Goal: Task Accomplishment & Management: Manage account settings

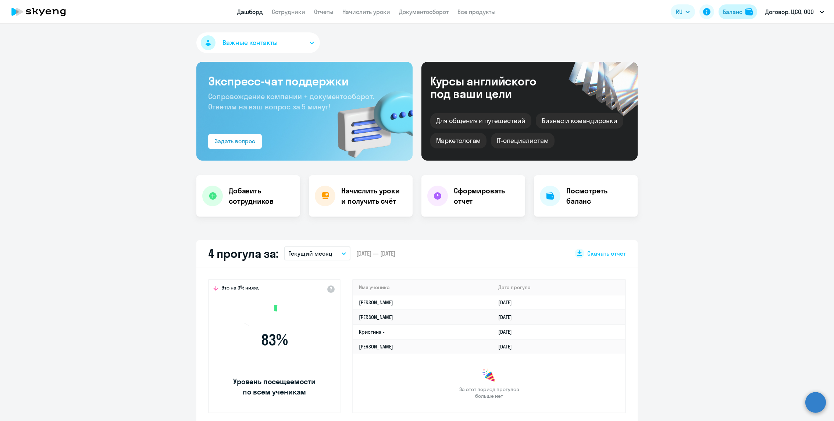
drag, startPoint x: 0, startPoint y: 0, endPoint x: 724, endPoint y: 9, distance: 723.7
click at [724, 9] on div "Баланс" at bounding box center [732, 11] width 19 height 9
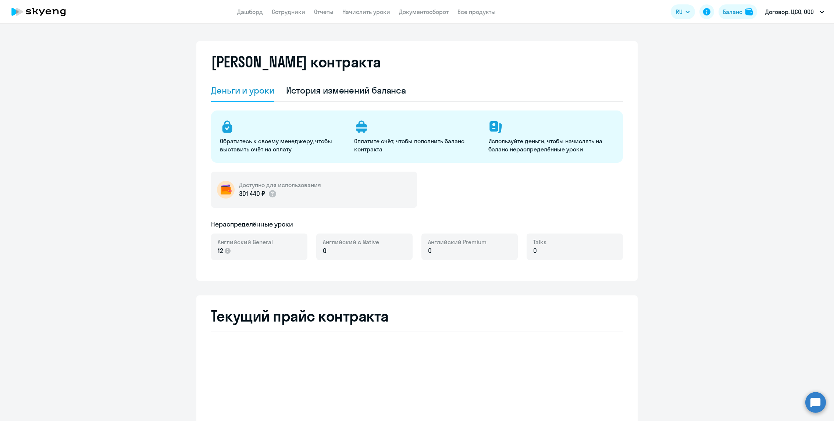
select select "english_adult_not_native_speaker"
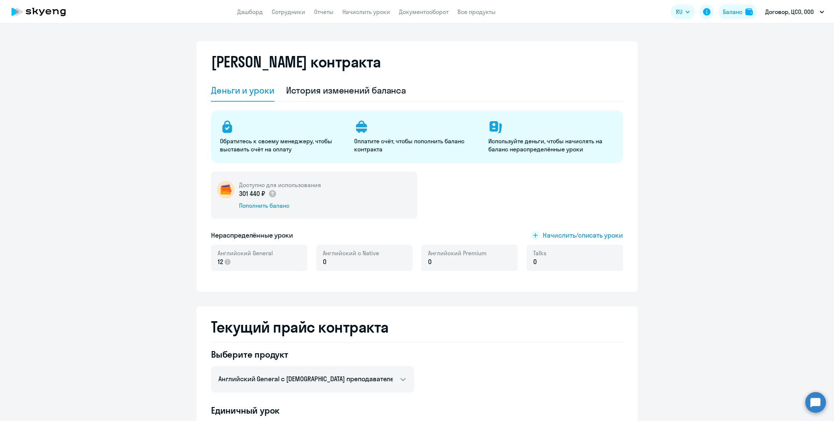
click at [282, 187] on h5 "Доступно для использования" at bounding box center [280, 185] width 82 height 8
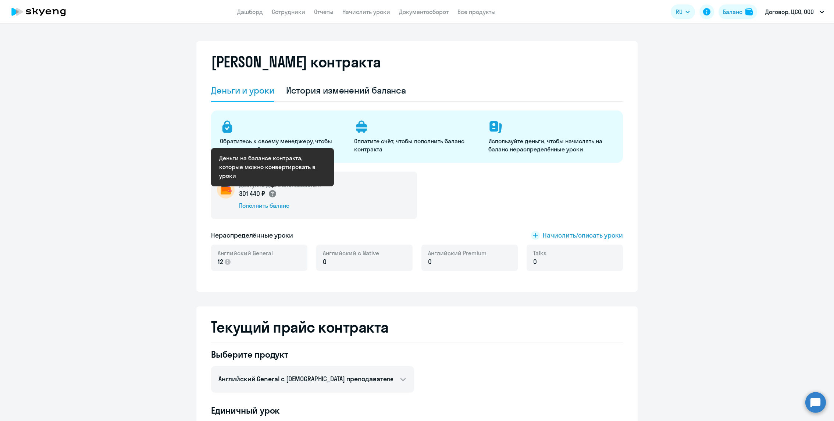
click at [273, 196] on circle at bounding box center [272, 193] width 7 height 7
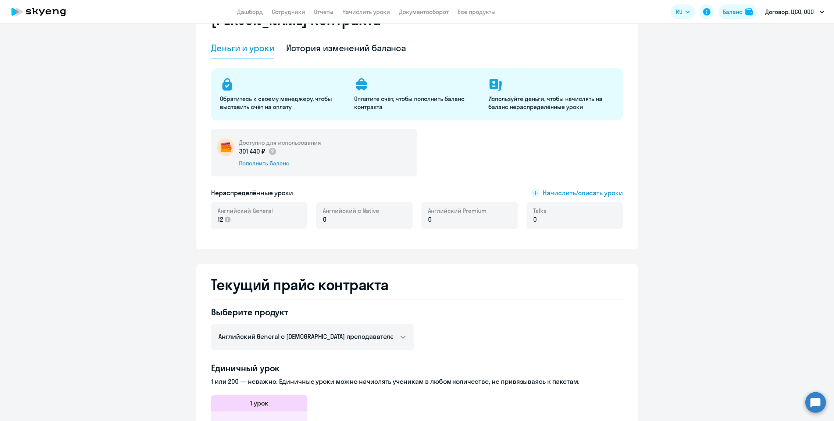
scroll to position [33, 0]
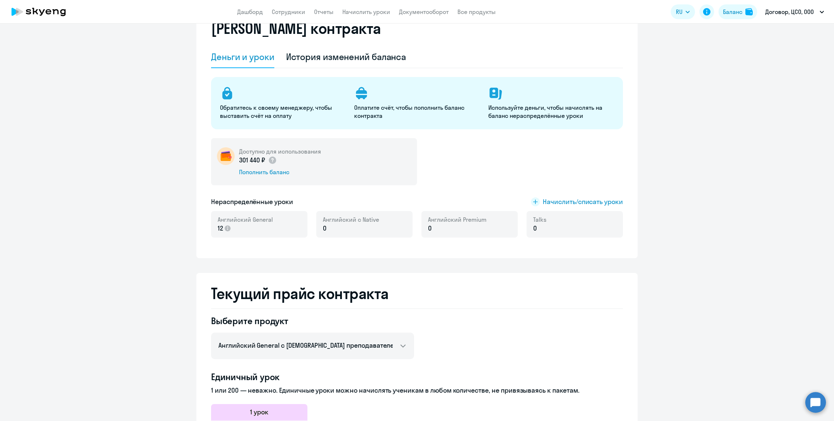
click at [320, 16] on app-header "Дашборд Сотрудники Отчеты Начислить уроки Документооборот Все продукты Дашборд …" at bounding box center [417, 12] width 834 height 24
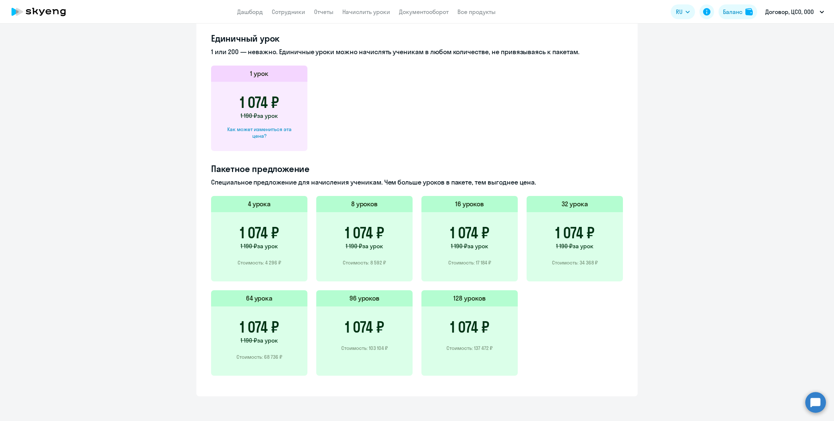
scroll to position [0, 0]
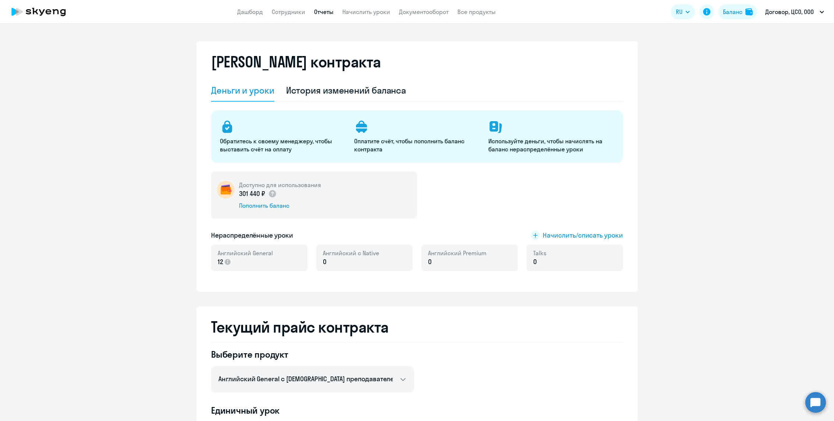
click at [326, 14] on link "Отчеты" at bounding box center [323, 11] width 19 height 7
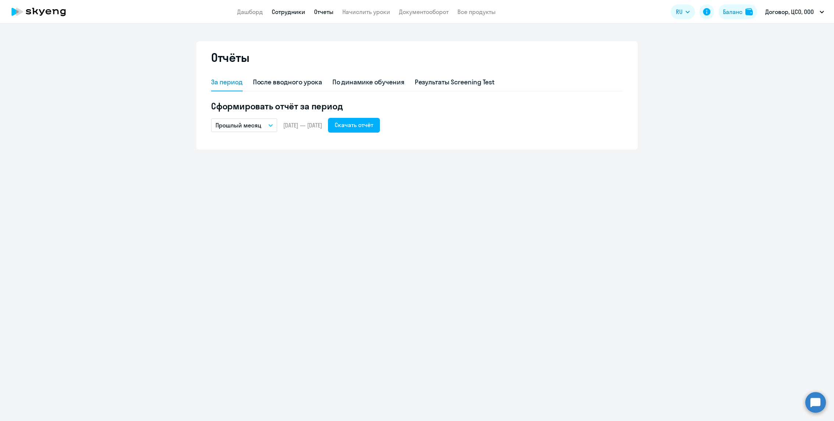
click at [281, 12] on link "Сотрудники" at bounding box center [288, 11] width 33 height 7
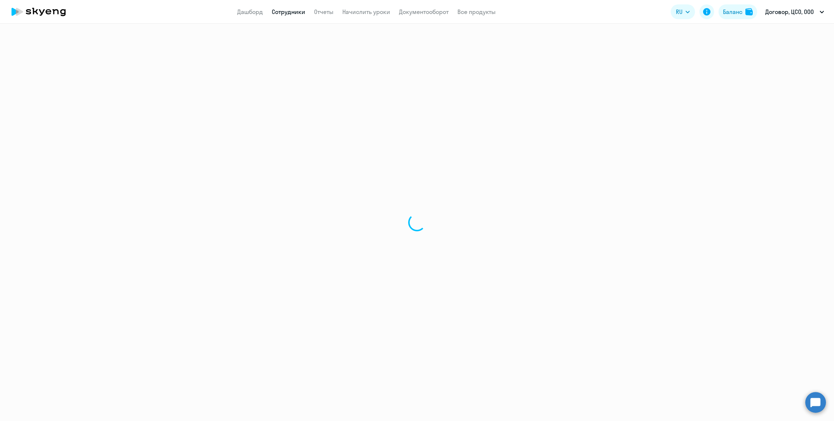
select select "30"
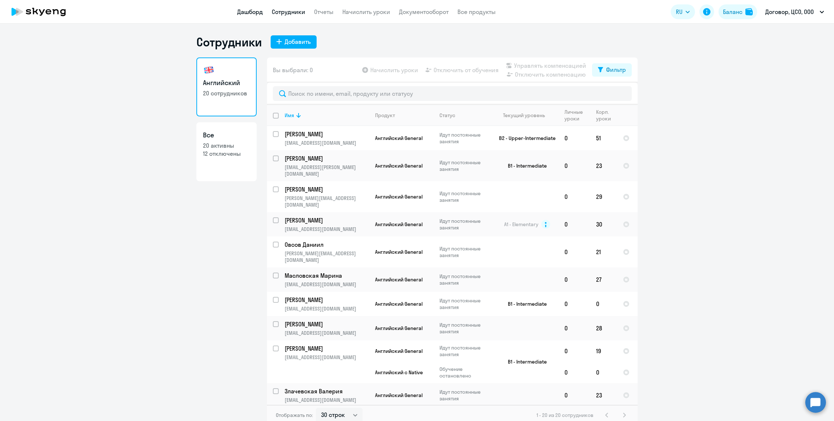
click at [258, 12] on link "Дашборд" at bounding box center [250, 11] width 26 height 7
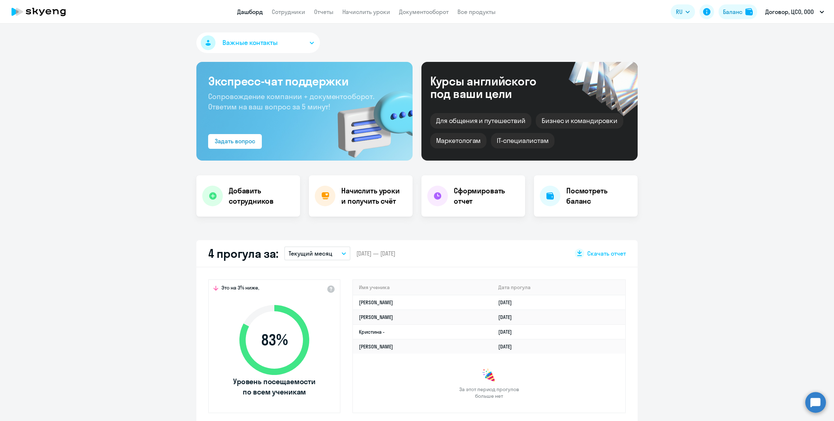
select select "30"
click at [435, 6] on app-header "Дашборд Сотрудники Отчеты Начислить уроки Документооборот Все продукты Дашборд …" at bounding box center [417, 12] width 834 height 24
click at [435, 9] on link "Документооборот" at bounding box center [424, 11] width 50 height 7
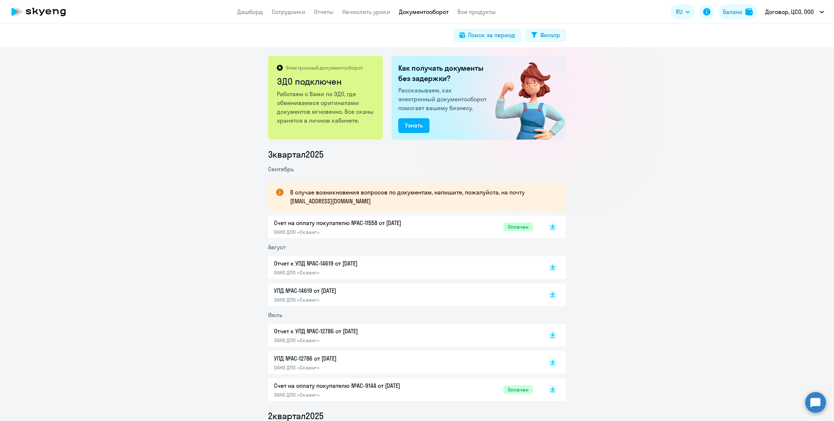
click at [391, 227] on div "Счет на оплату покупателю №AC-11558 от [DATE] ОАНО ДПО «Скаенг»" at bounding box center [351, 226] width 155 height 17
click at [771, 16] on button "Договор, ЦСО, ООО" at bounding box center [795, 12] width 66 height 18
click at [746, 13] on img at bounding box center [749, 11] width 7 height 7
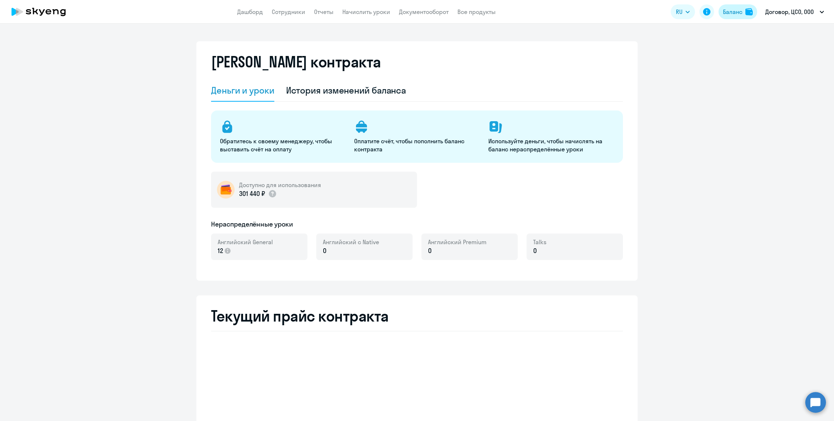
select select "english_adult_not_native_speaker"
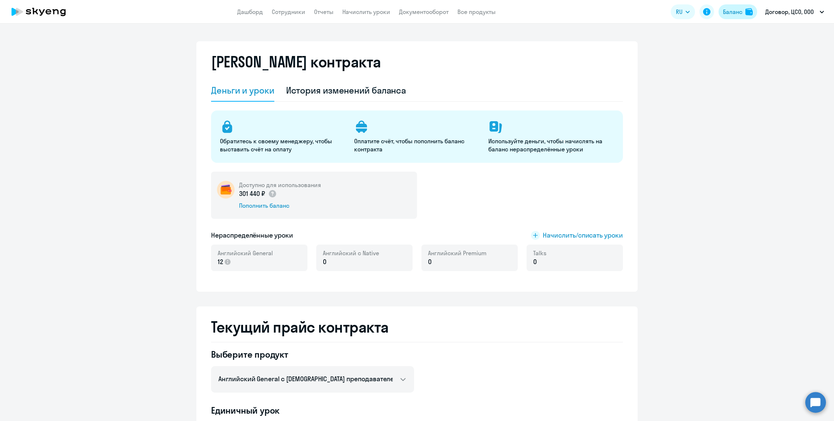
click at [746, 13] on img at bounding box center [749, 11] width 7 height 7
click at [370, 91] on div "История изменений баланса" at bounding box center [346, 90] width 120 height 12
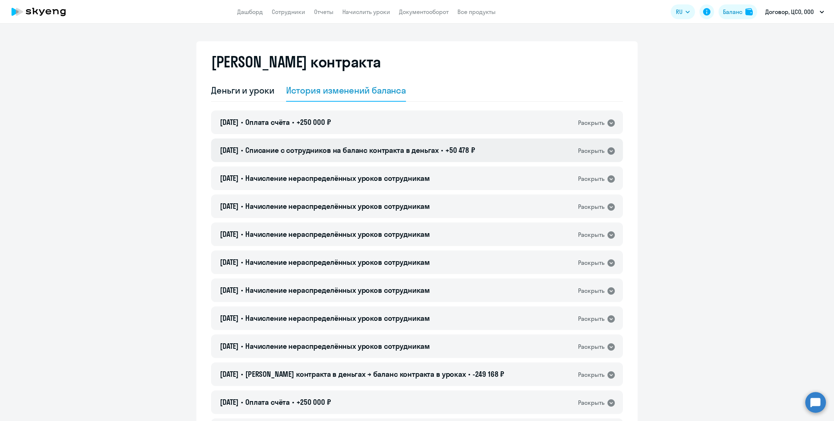
click at [415, 144] on div "[DATE] • Списание с сотрудников на баланс контракта в деньгах • +50 478 ₽ Раскр…" at bounding box center [417, 150] width 412 height 24
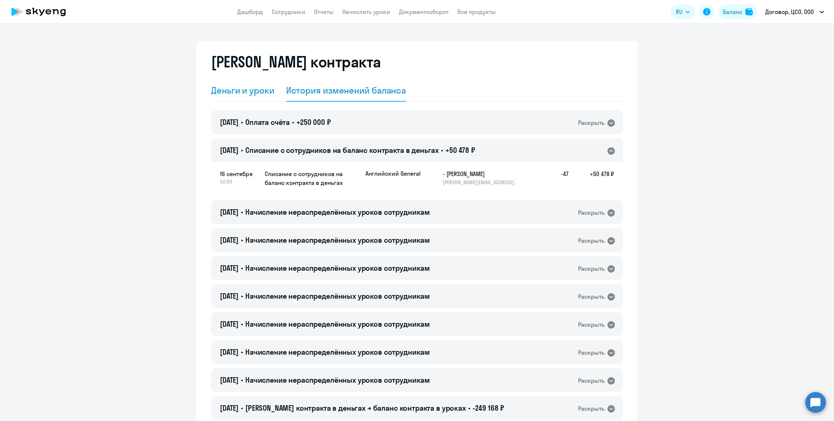
click at [246, 99] on div "Деньги и уроки" at bounding box center [242, 90] width 63 height 22
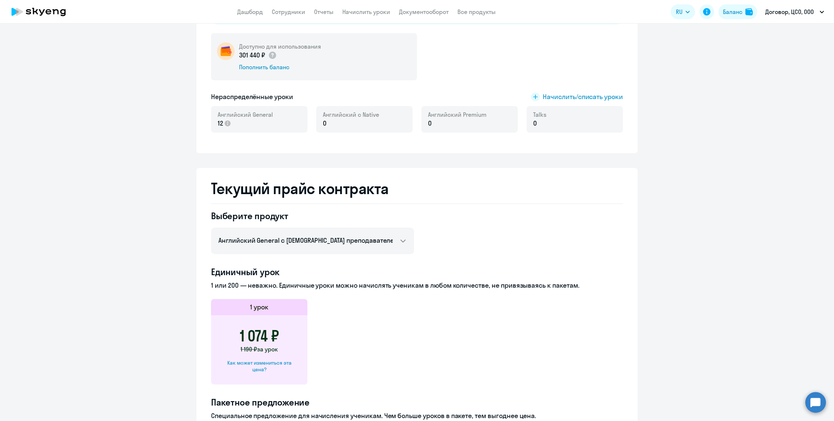
scroll to position [134, 0]
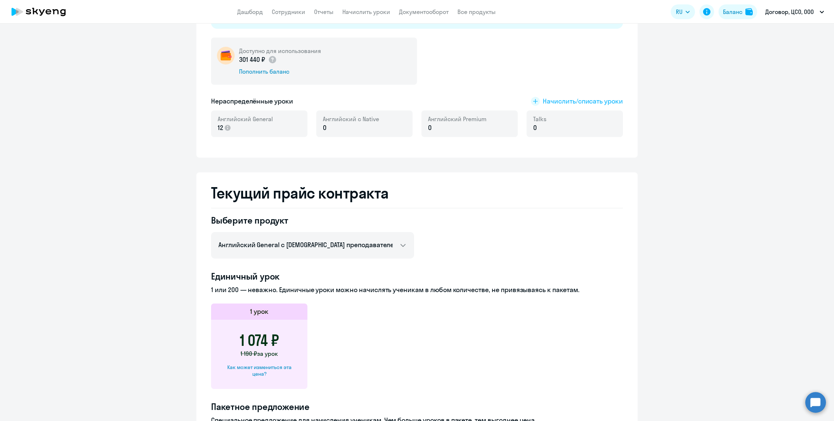
click at [574, 103] on span "Начислить/списать уроки" at bounding box center [583, 101] width 80 height 10
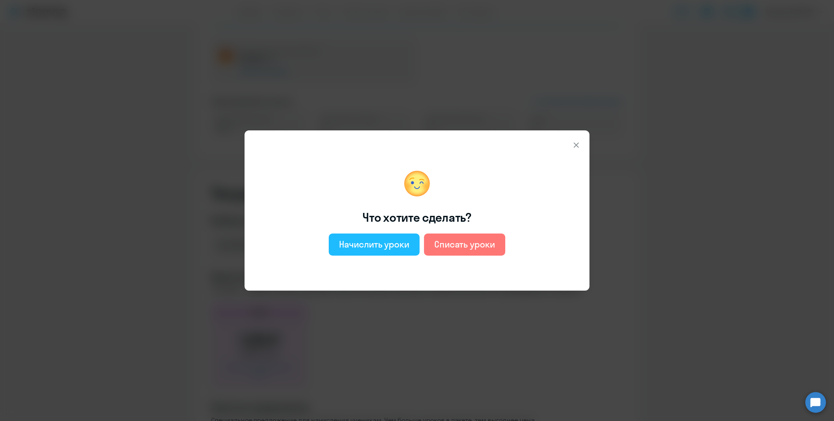
click at [393, 245] on div "Начислить уроки" at bounding box center [374, 244] width 70 height 12
select select "english_adult_not_native_speaker"
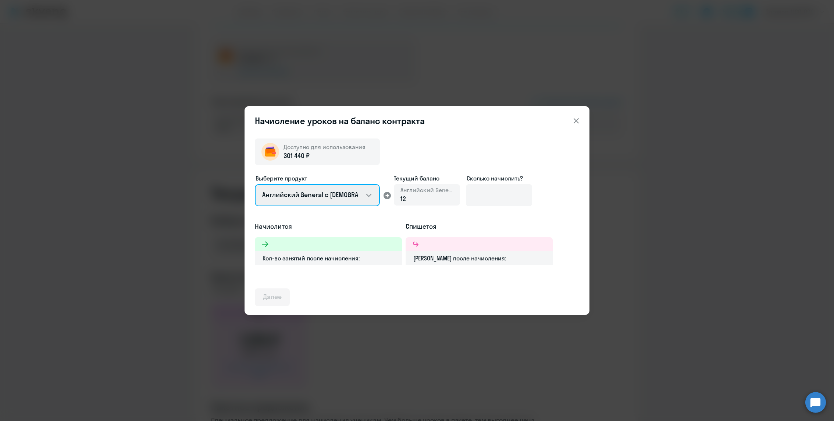
click at [352, 200] on select "Английский General с [DEMOGRAPHIC_DATA] преподавателем Английский General с [DE…" at bounding box center [317, 195] width 125 height 22
click at [255, 184] on select "Английский General с [DEMOGRAPHIC_DATA] преподавателем Английский General с [DE…" at bounding box center [317, 195] width 125 height 22
click at [432, 196] on div "12" at bounding box center [427, 199] width 53 height 10
click at [419, 201] on div "12" at bounding box center [427, 199] width 53 height 10
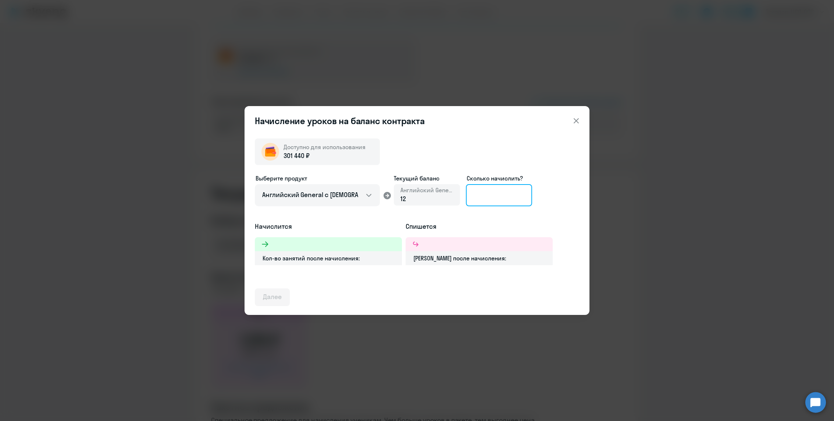
click at [509, 195] on input at bounding box center [499, 195] width 66 height 22
type input "4"
type input "2"
type input "280"
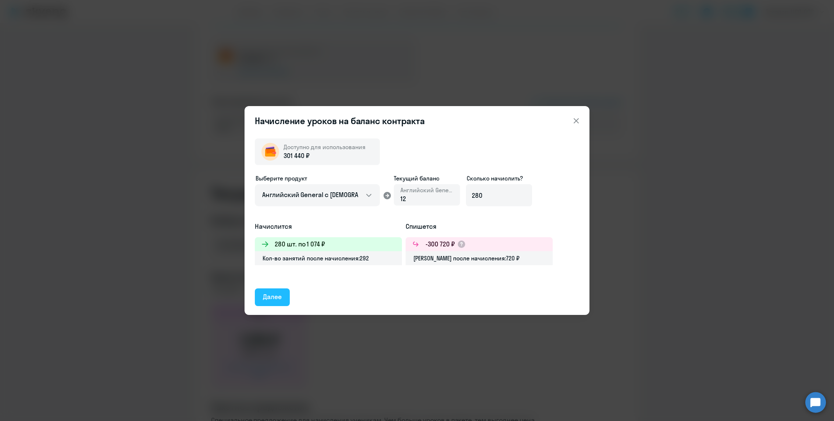
click at [285, 299] on button "Далее" at bounding box center [272, 297] width 35 height 18
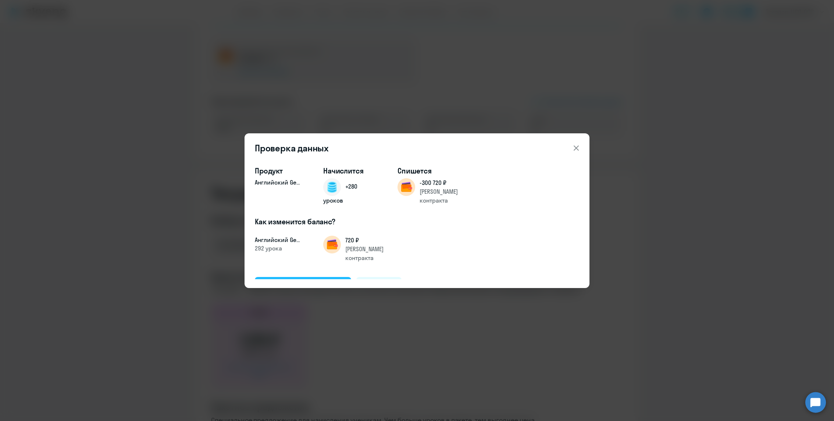
click at [307, 280] on div "Подтвердить и начислить" at bounding box center [303, 285] width 80 height 10
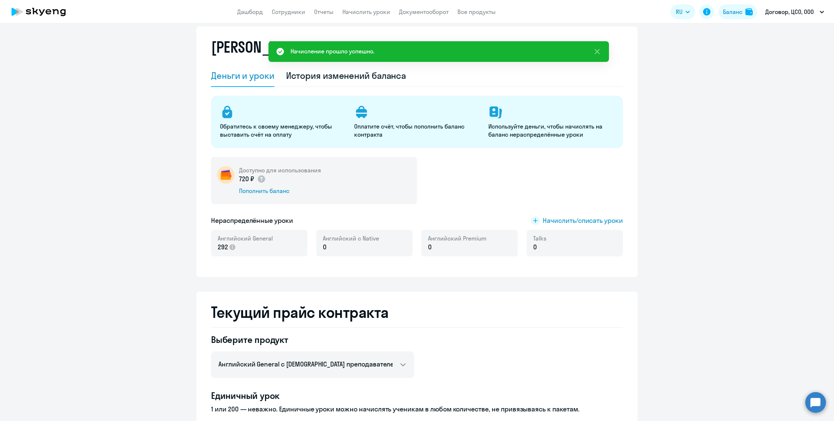
scroll to position [0, 0]
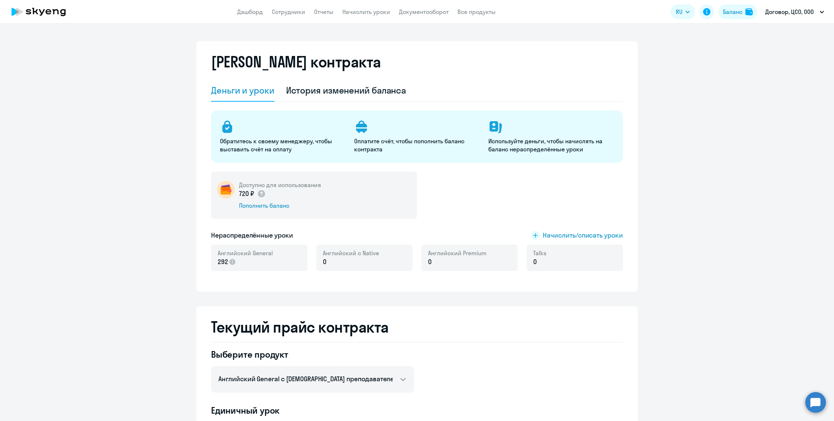
click at [291, 43] on div "[PERSON_NAME] контракта [PERSON_NAME] и уроки История изменений баланса Обратит…" at bounding box center [416, 166] width 441 height 250
click at [283, 14] on link "Сотрудники" at bounding box center [288, 11] width 33 height 7
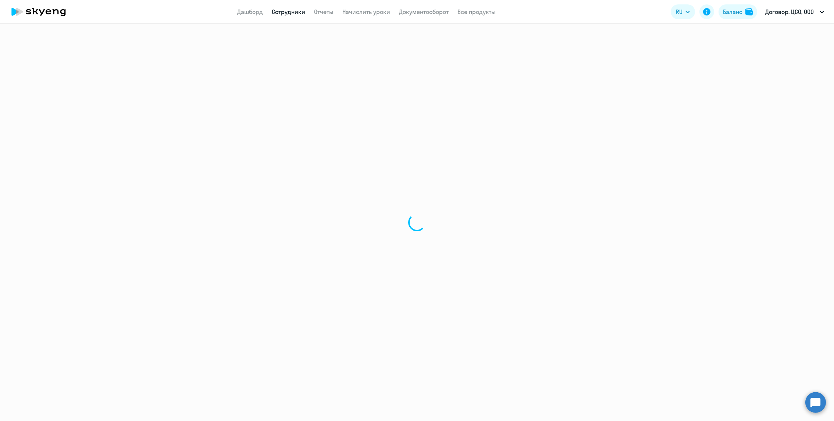
select select "30"
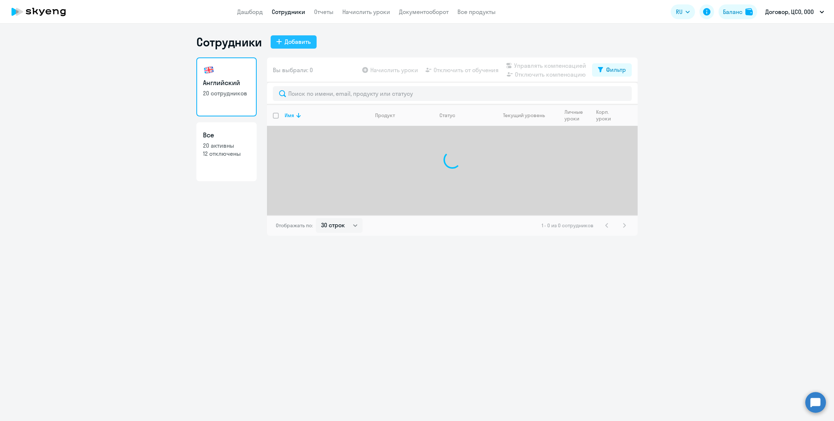
click at [291, 45] on div "Добавить" at bounding box center [298, 41] width 26 height 9
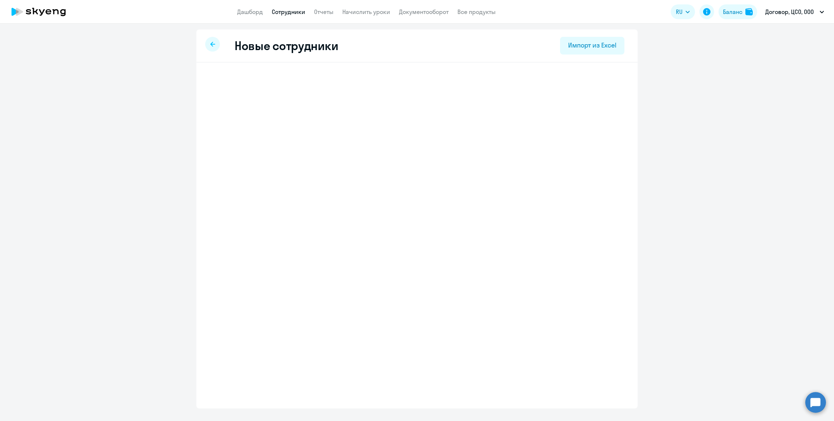
select select "english_adult_not_native_speaker"
select select "2"
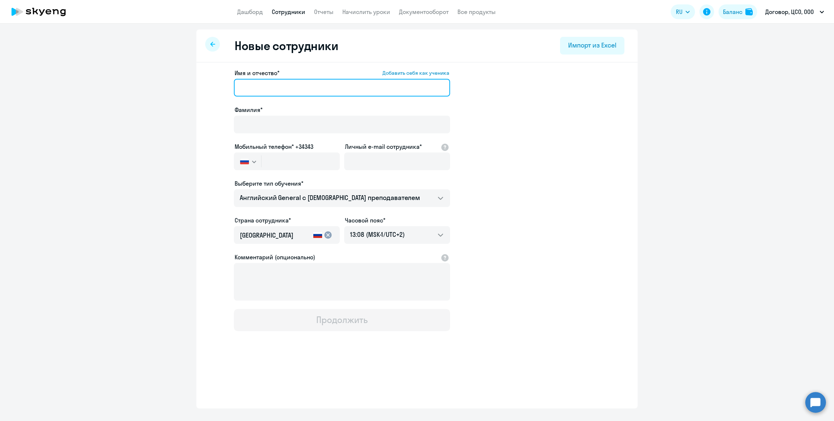
click at [305, 91] on input "Имя и отчество* Добавить себя как ученика" at bounding box center [342, 88] width 216 height 18
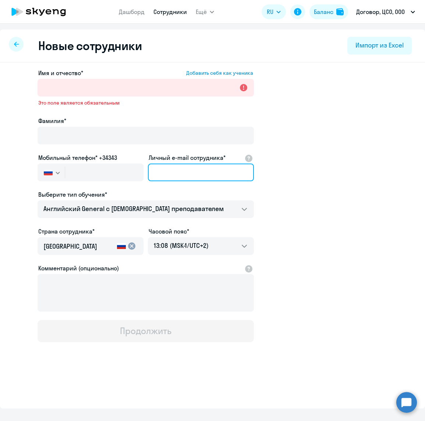
click at [191, 175] on input "Личный e-mail сотрудника*" at bounding box center [201, 172] width 106 height 18
paste input "[EMAIL_ADDRESS][DOMAIN_NAME]"
type input "[EMAIL_ADDRESS][DOMAIN_NAME]"
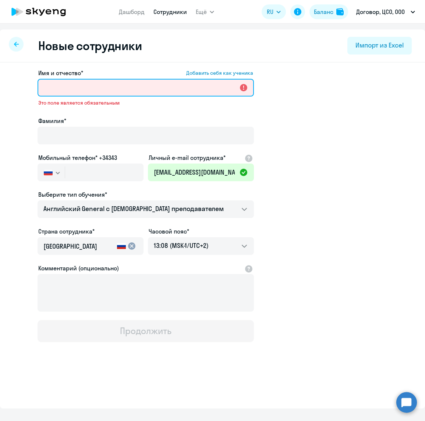
click at [179, 88] on input "Имя и отчество* Добавить себя как ученика" at bounding box center [146, 88] width 216 height 18
paste input "[PERSON_NAME]"
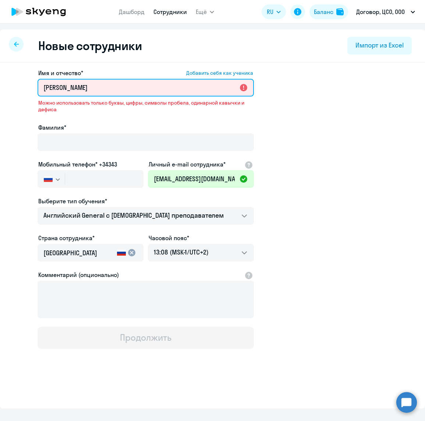
click at [92, 85] on input "[PERSON_NAME]" at bounding box center [146, 88] width 216 height 18
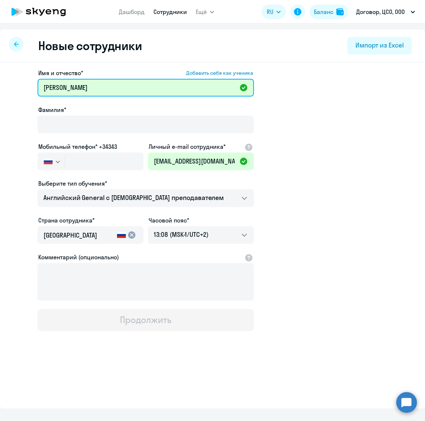
type input "[PERSON_NAME]"
click at [97, 134] on div at bounding box center [146, 134] width 216 height 3
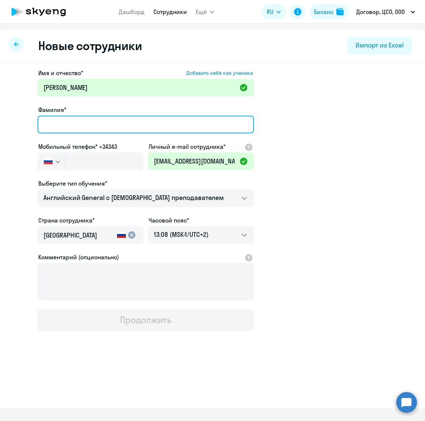
click at [91, 122] on input "Фамилия*" at bounding box center [146, 125] width 216 height 18
paste input "[PERSON_NAME]"
type input "[PERSON_NAME]"
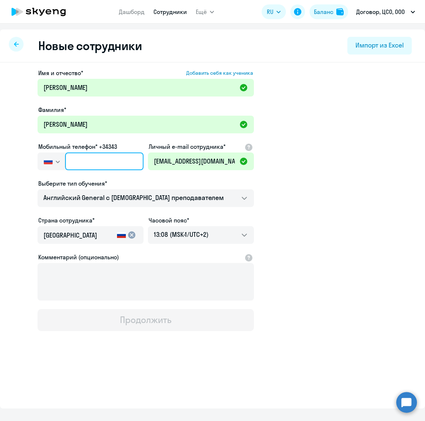
click at [89, 158] on input "text" at bounding box center [104, 161] width 78 height 18
paste input "[PHONE_NUMBER]"
type input "[PHONE_NUMBER]"
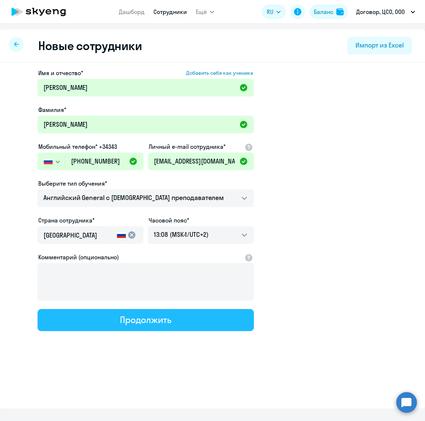
click at [141, 320] on div "Продолжить" at bounding box center [145, 319] width 51 height 12
select select "english_adult_not_native_speaker"
select select "2"
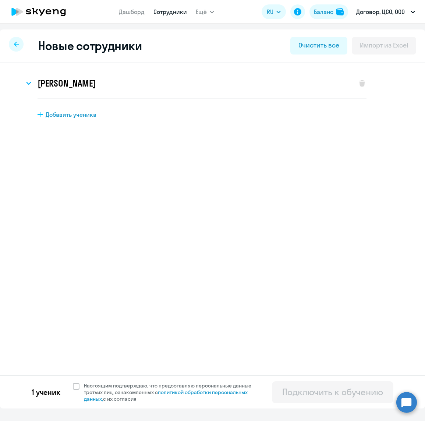
click at [105, 106] on div "[PERSON_NAME] Имя и отчество* Добавить себя как ученика [PERSON_NAME]* [PERSON_…" at bounding box center [212, 93] width 401 height 50
click at [45, 113] on div "Добавить ученика" at bounding box center [226, 114] width 376 height 8
select select "english_adult_not_native_speaker"
select select "2"
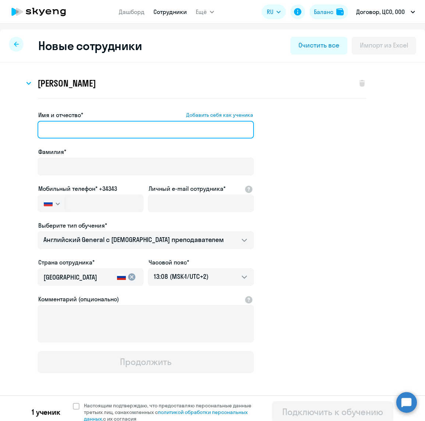
click at [194, 131] on input "Имя и отчество* Добавить себя как ученика" at bounding box center [146, 130] width 216 height 18
paste input "[PERSON_NAME]"
type input "[PERSON_NAME]"
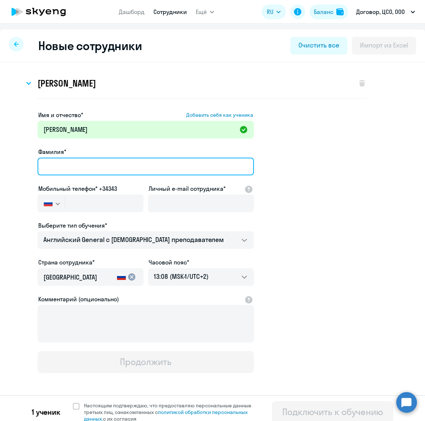
click at [155, 171] on input "Фамилия*" at bounding box center [146, 166] width 216 height 18
paste input "[PERSON_NAME]"
type input "[PERSON_NAME]"
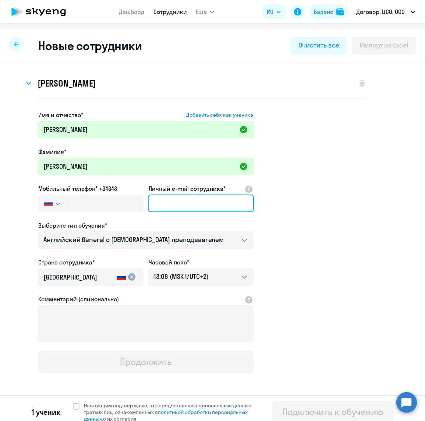
click at [189, 204] on input "Личный e-mail сотрудника*" at bounding box center [201, 203] width 106 height 18
paste input "[PERSON_NAME][EMAIL_ADDRESS][DOMAIN_NAME]"
type input "[PERSON_NAME][EMAIL_ADDRESS][DOMAIN_NAME]"
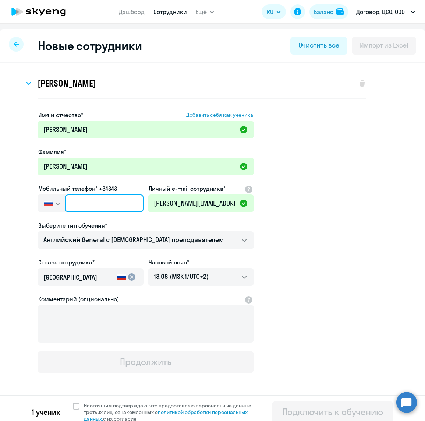
click at [89, 208] on input "text" at bounding box center [104, 203] width 78 height 18
paste input "[PHONE_NUMBER]"
type input "[PHONE_NUMBER]"
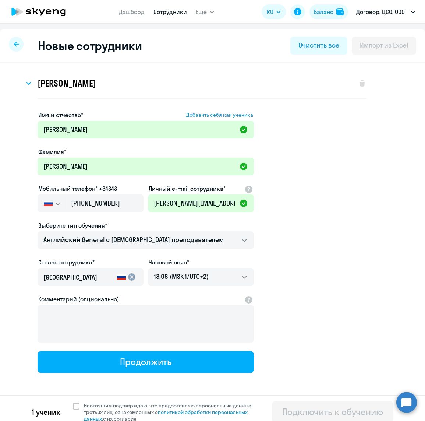
click at [325, 214] on app-new-student-form "Имя и отчество* Добавить себя как ученика [PERSON_NAME]* [PERSON_NAME] телефон*…" at bounding box center [212, 241] width 401 height 262
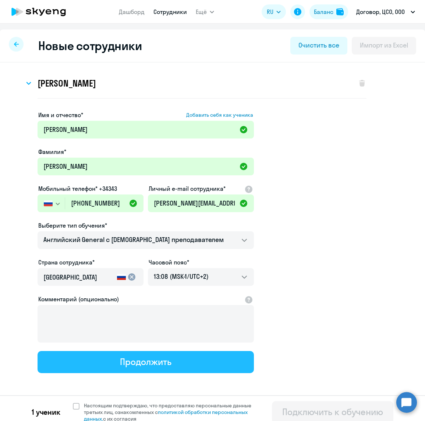
click at [180, 367] on button "Продолжить" at bounding box center [146, 362] width 216 height 22
select select "english_adult_not_native_speaker"
select select "2"
select select "english_adult_not_native_speaker"
select select "2"
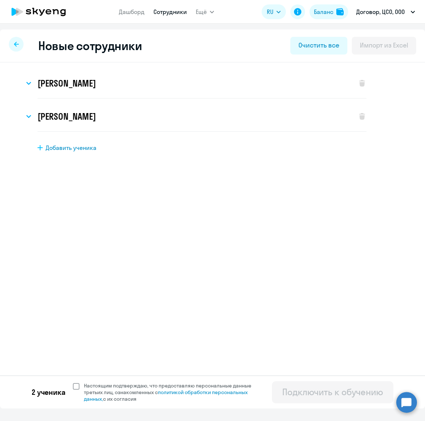
click at [77, 384] on span at bounding box center [76, 386] width 7 height 7
click at [73, 382] on input "Настоящим подтверждаю, что предоставляю персональные данные третьих лиц, ознако…" at bounding box center [72, 382] width 0 height 0
checkbox input "true"
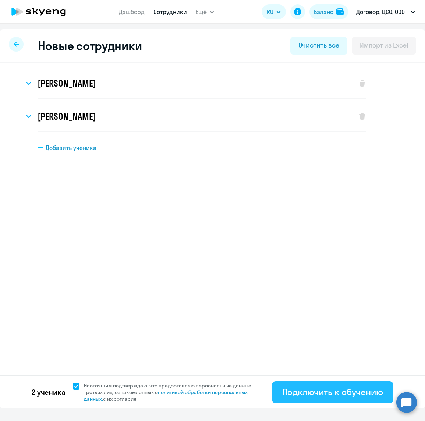
click at [313, 393] on div "Подключить к обучению" at bounding box center [332, 392] width 101 height 12
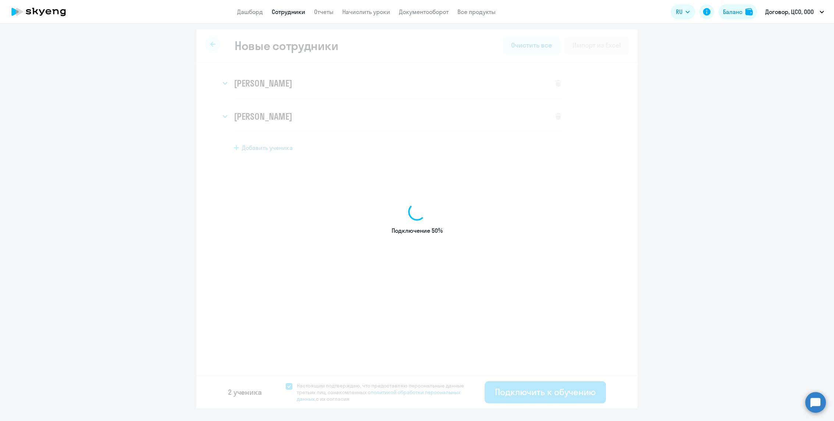
select select "english_adult_not_native_speaker"
select select "2"
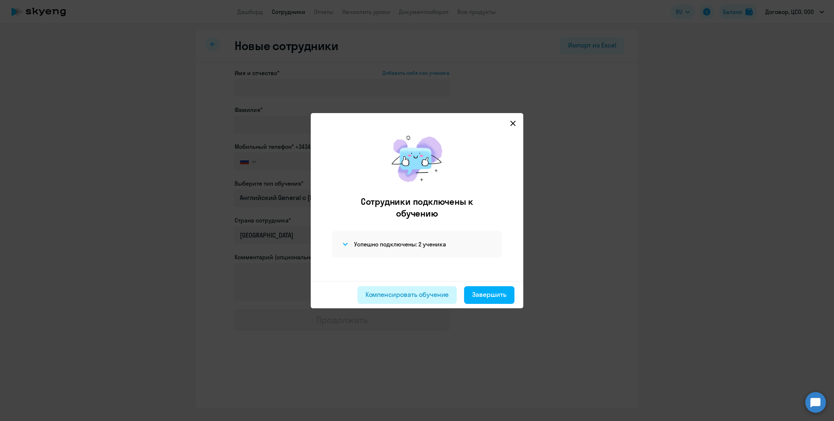
click at [407, 295] on div "Компенсировать обучение" at bounding box center [408, 295] width 84 height 10
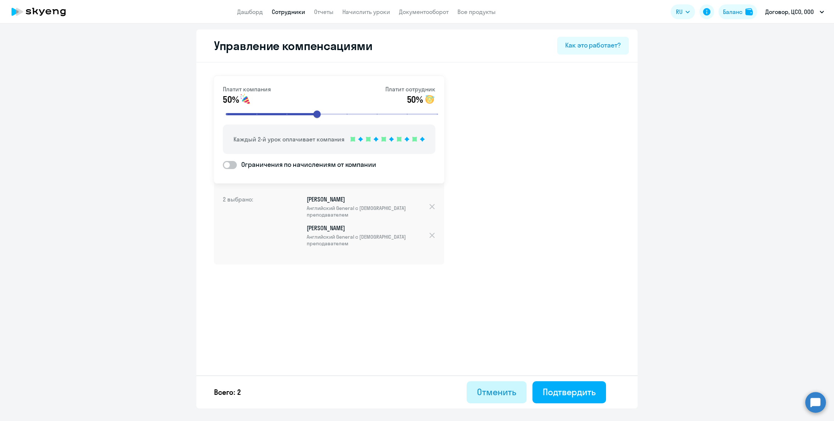
click at [485, 392] on div "Отменить" at bounding box center [496, 392] width 39 height 12
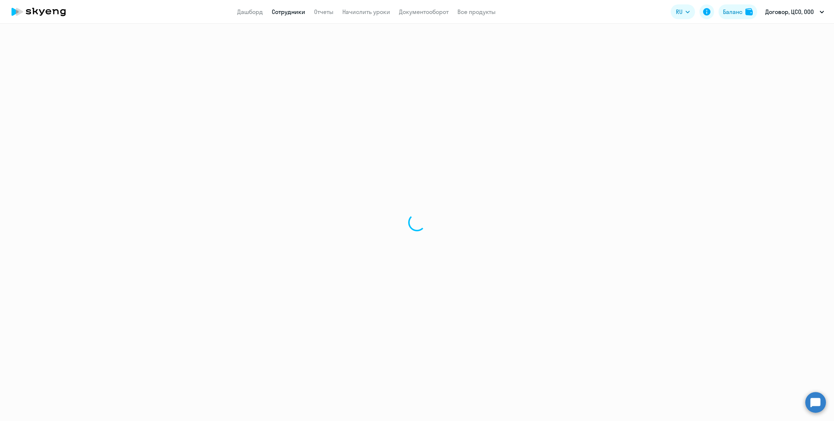
select select "30"
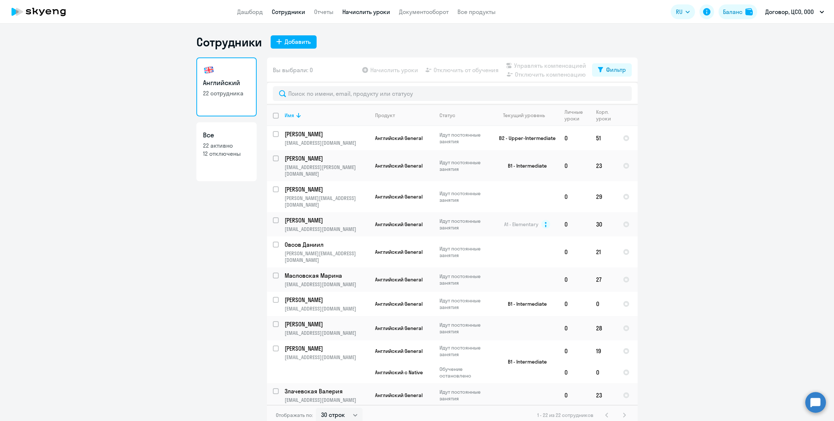
click at [351, 14] on link "Начислить уроки" at bounding box center [367, 11] width 48 height 7
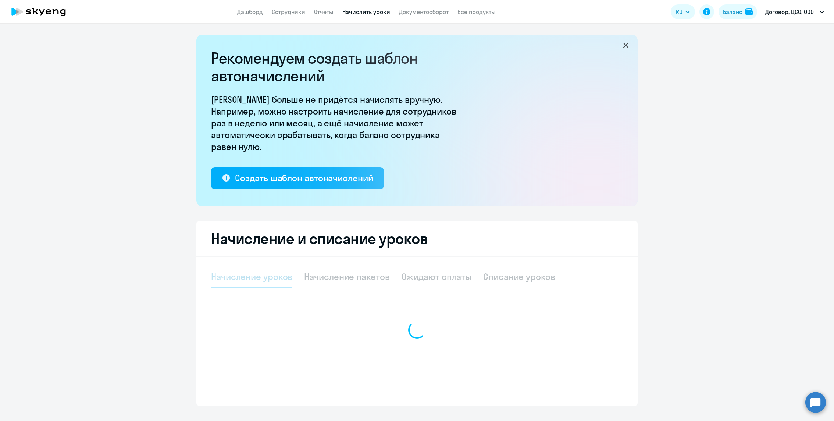
select select "10"
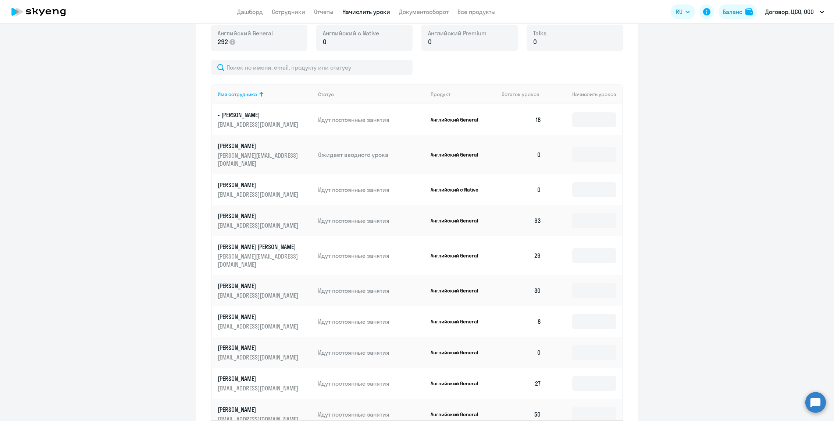
scroll to position [271, 0]
click at [269, 69] on input "text" at bounding box center [312, 68] width 202 height 15
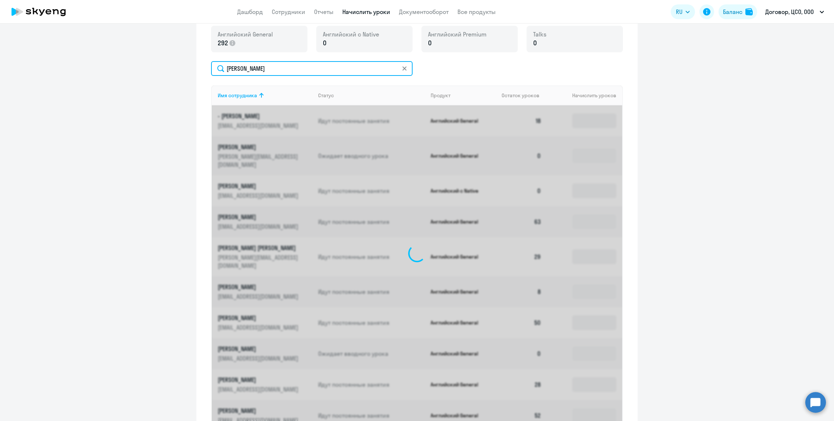
scroll to position [107, 0]
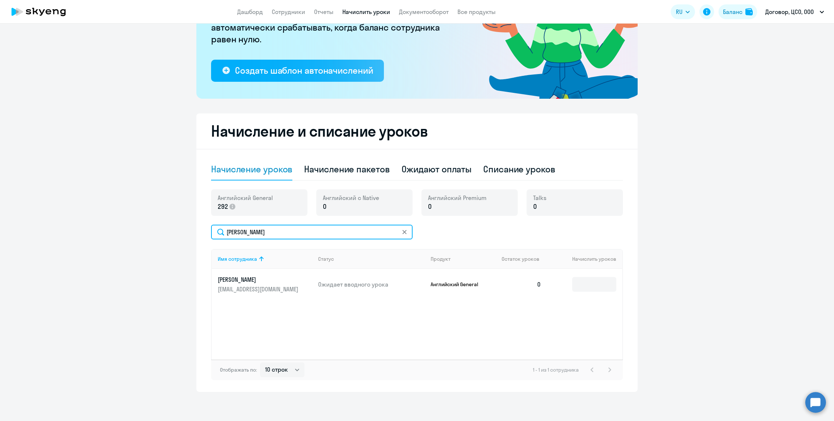
type input "[PERSON_NAME]"
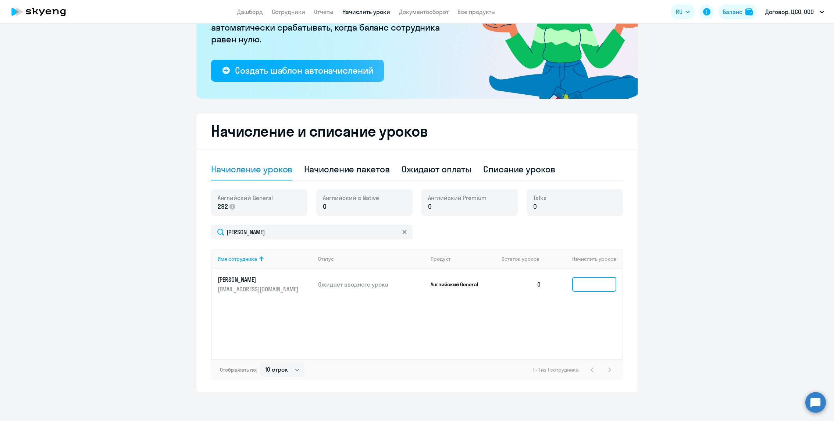
click at [587, 291] on td at bounding box center [584, 284] width 75 height 31
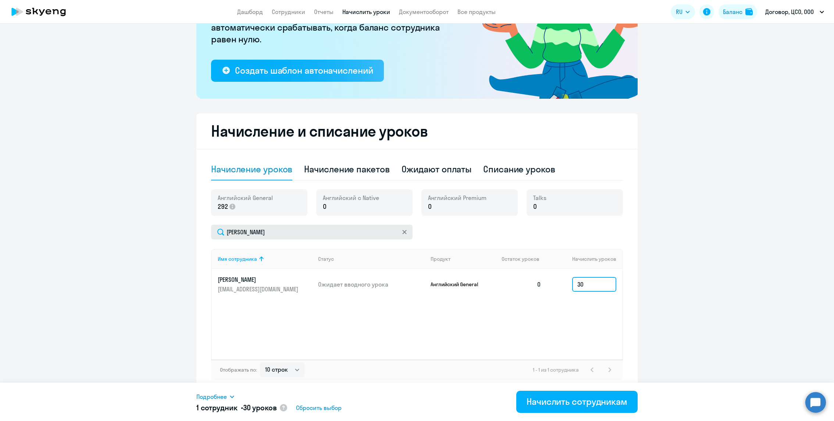
type input "30"
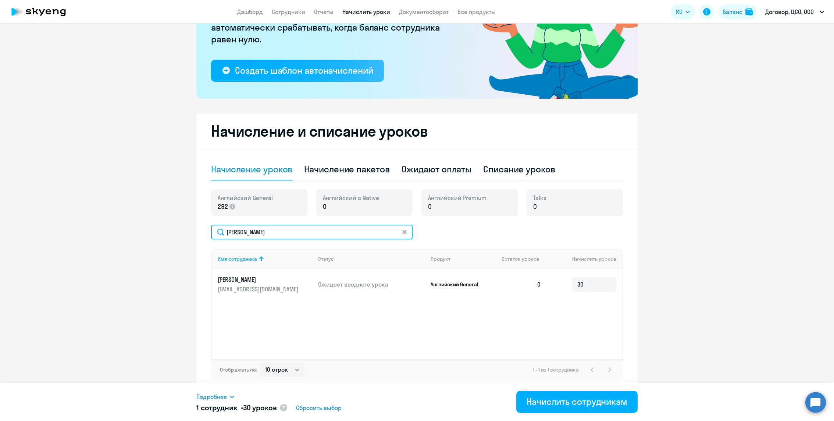
click at [274, 224] on input "[PERSON_NAME]" at bounding box center [312, 231] width 202 height 15
type input "глад"
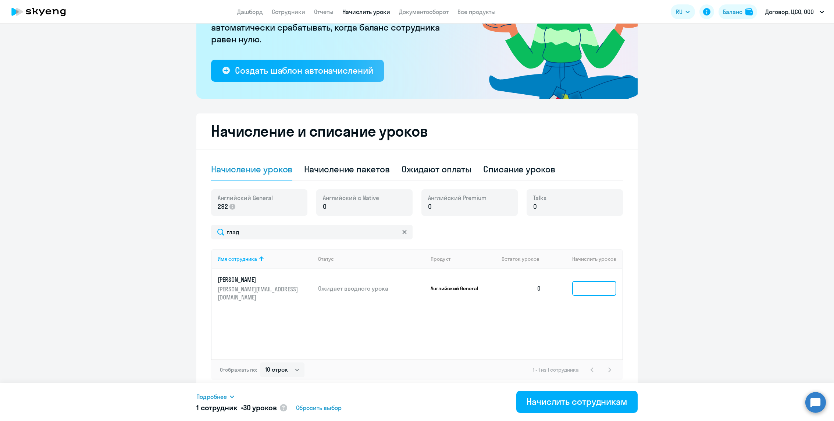
click at [600, 289] on input at bounding box center [594, 288] width 44 height 15
type input "30"
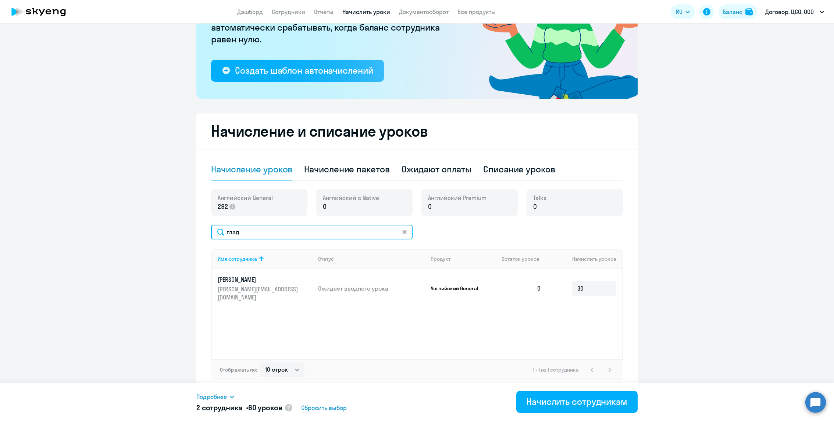
click at [317, 227] on input "глад" at bounding box center [312, 231] width 202 height 15
type input "евлад"
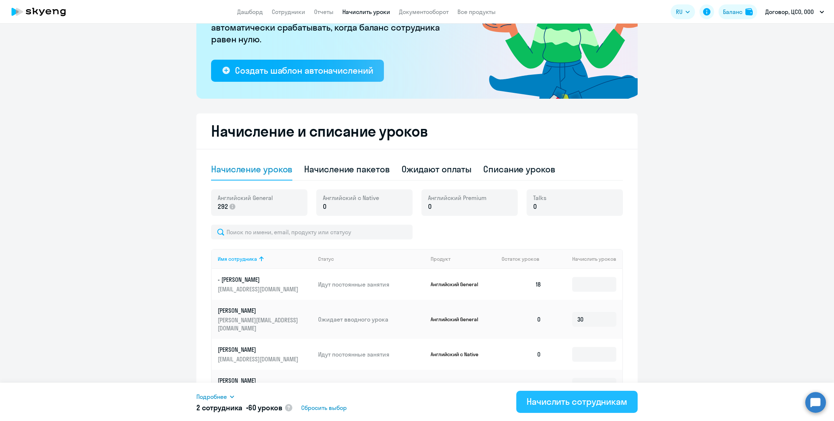
click at [586, 397] on div "Начислить сотрудникам" at bounding box center [577, 401] width 101 height 12
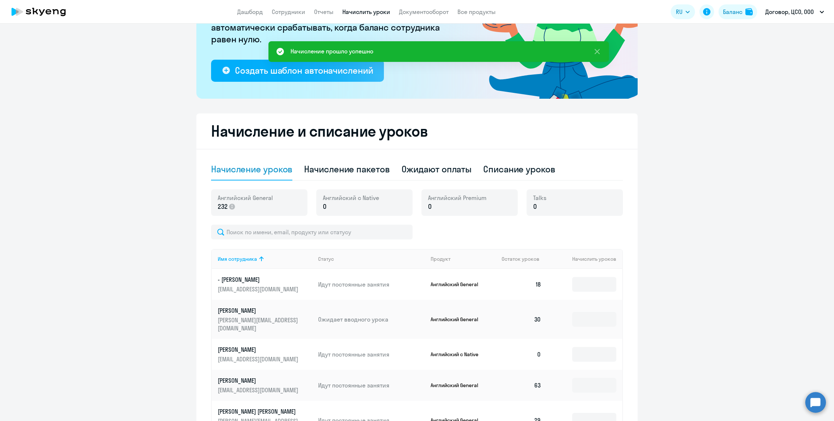
click at [280, 17] on app-header "Дашборд Сотрудники Отчеты Начислить уроки Документооборот Все продукты Дашборд …" at bounding box center [417, 12] width 834 height 24
click at [280, 13] on link "Сотрудники" at bounding box center [288, 11] width 33 height 7
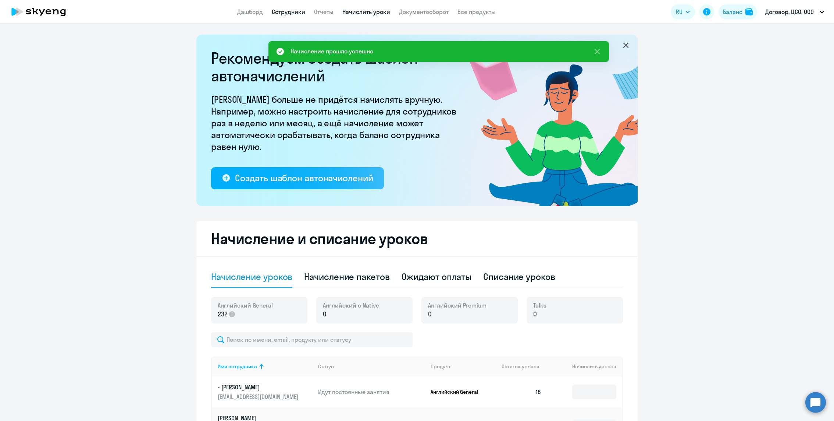
select select "30"
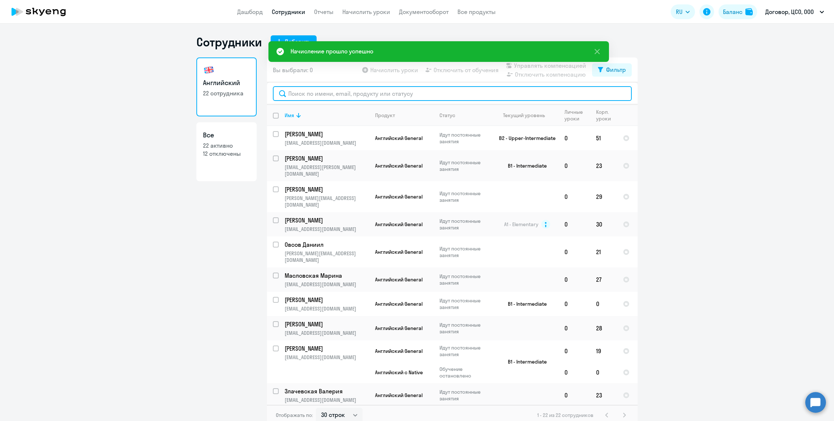
click at [320, 93] on input "text" at bounding box center [452, 93] width 359 height 15
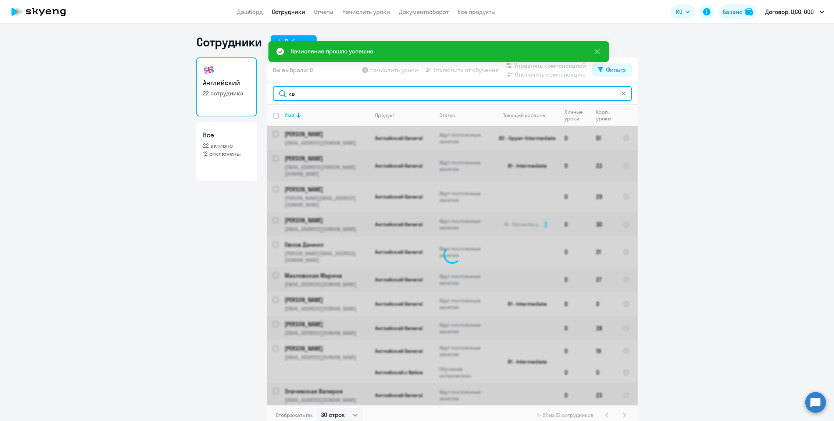
type input "к"
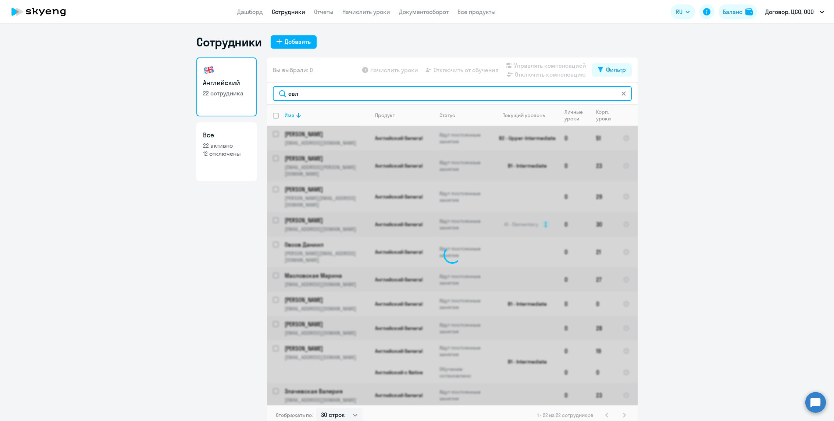
type input "евла"
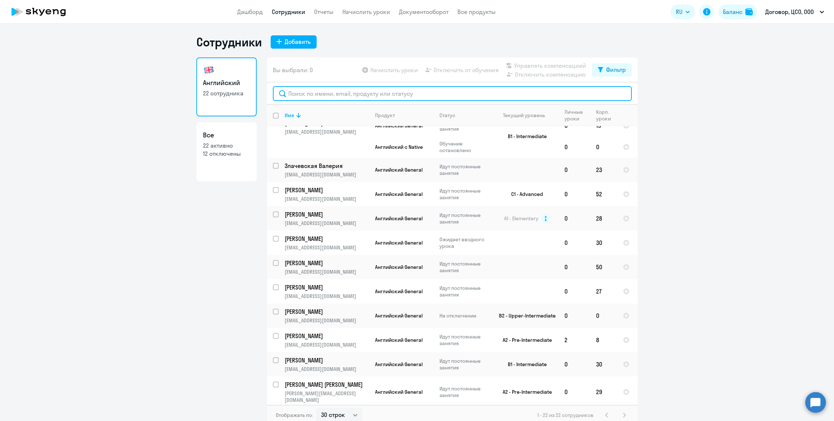
scroll to position [292, 0]
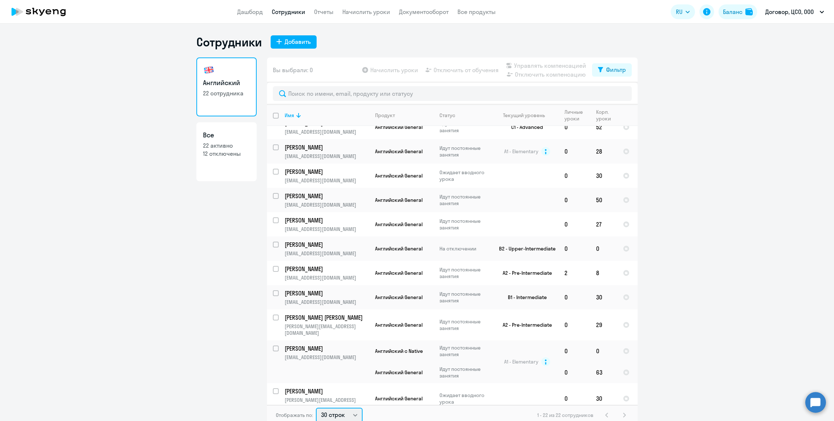
click at [348, 411] on select "30 строк 50 строк 100 строк" at bounding box center [339, 414] width 47 height 15
select select "100"
click at [316, 406] on select "30 строк 50 строк 100 строк" at bounding box center [339, 413] width 47 height 15
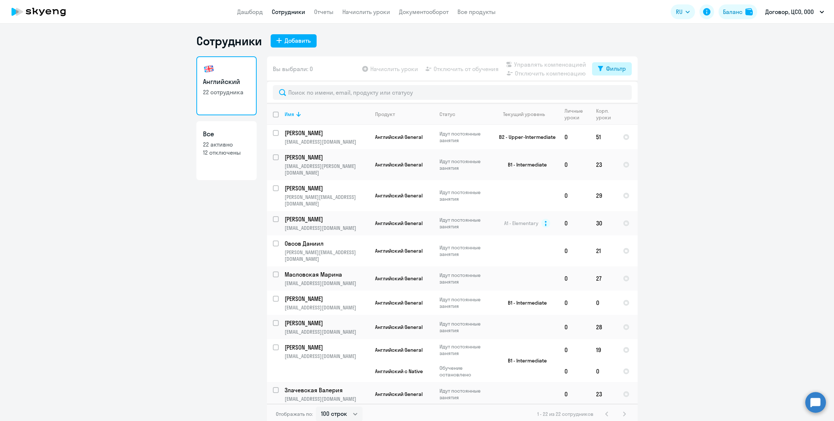
click at [616, 68] on div "Фильтр" at bounding box center [616, 68] width 20 height 9
click at [623, 88] on label at bounding box center [620, 92] width 13 height 9
click at [614, 92] on input "checkbox" at bounding box center [613, 92] width 0 height 0
checkbox input "true"
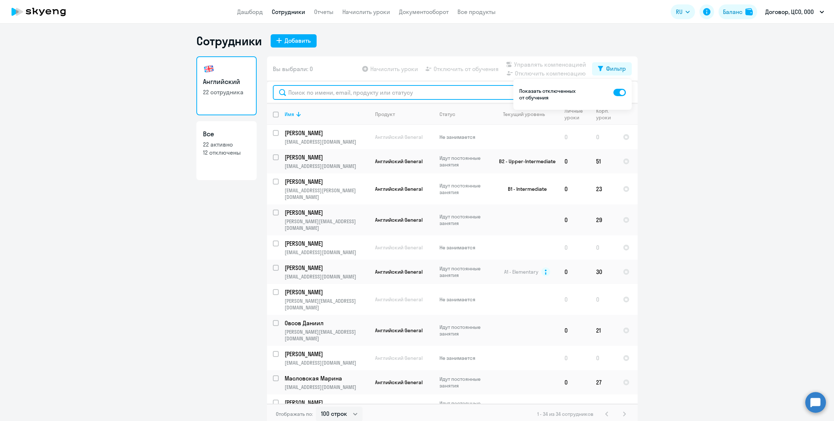
click at [350, 95] on input "text" at bounding box center [452, 92] width 359 height 15
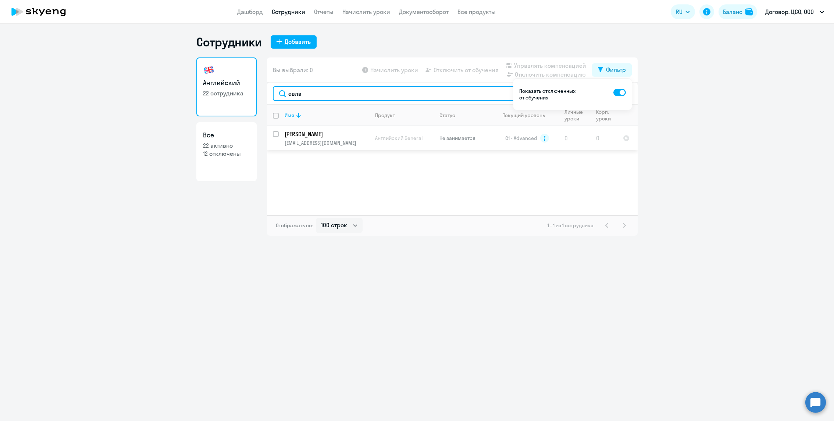
type input "евла"
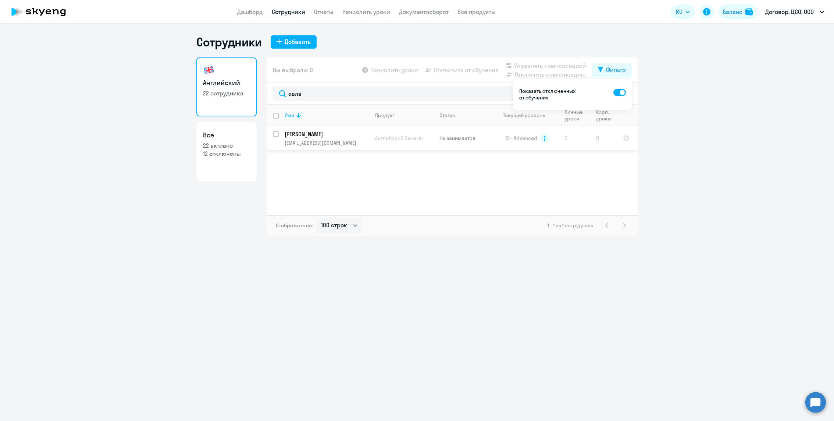
click at [569, 142] on td "0" at bounding box center [575, 138] width 32 height 24
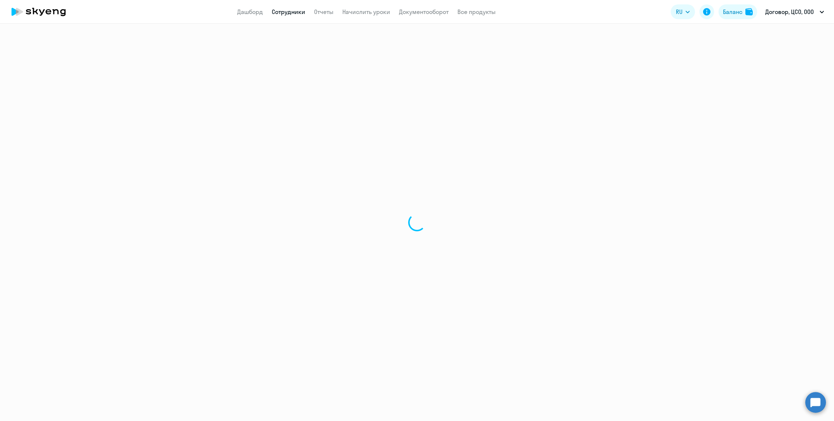
select select "english"
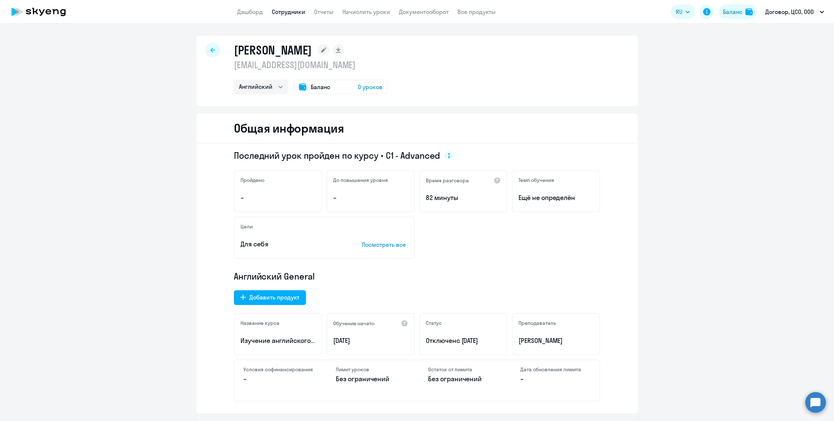
click at [326, 82] on div "Баланс 0 уроков" at bounding box center [341, 86] width 94 height 15
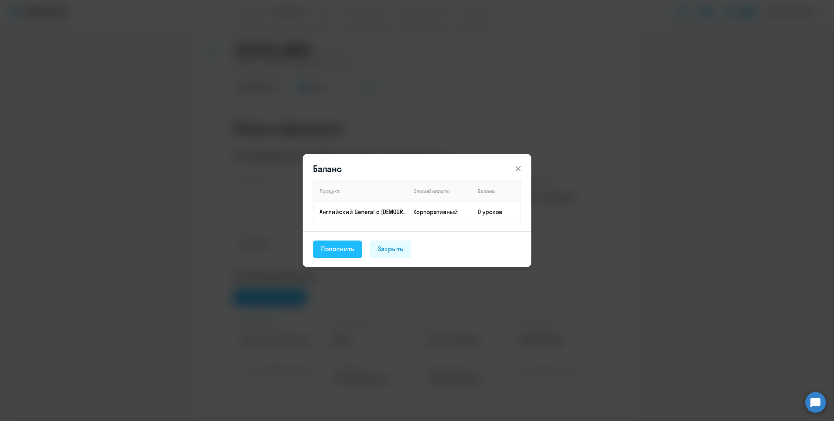
click at [349, 248] on div "Пополнить" at bounding box center [337, 249] width 33 height 10
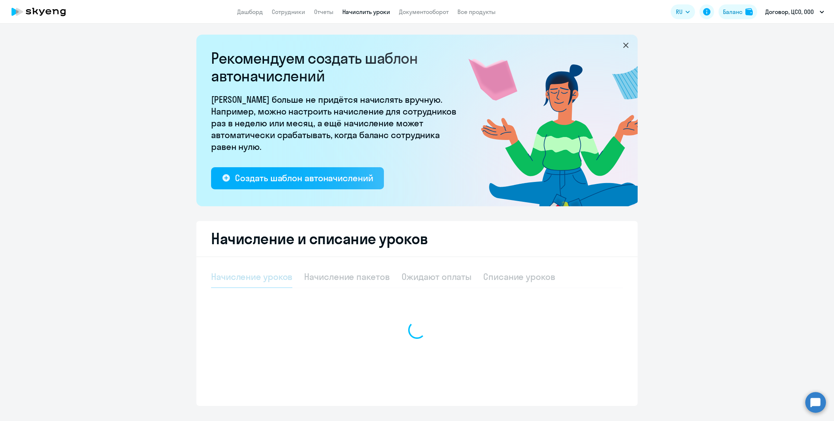
select select "10"
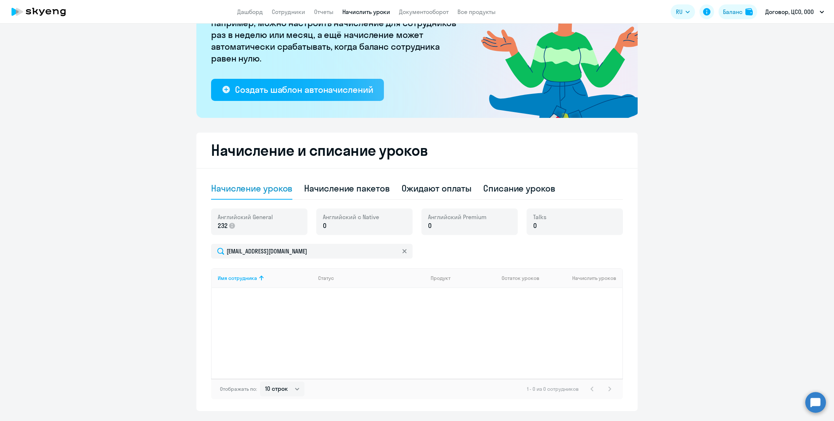
scroll to position [107, 0]
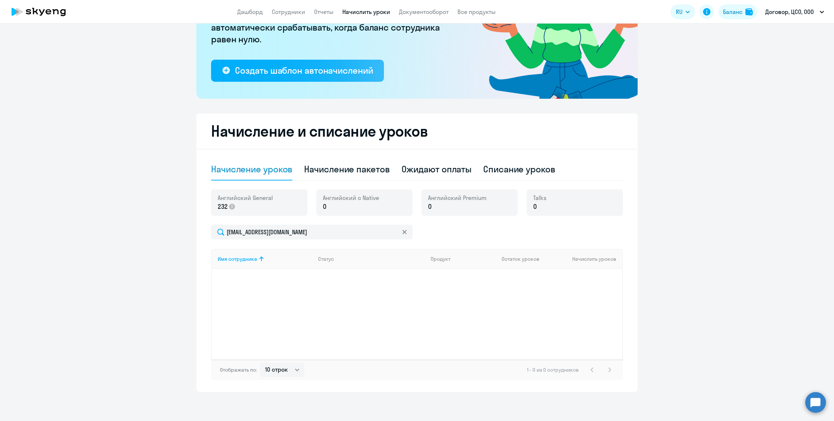
click at [498, 276] on div "Имя сотрудника Статус Продукт Остаток уроков Начислить уроков" at bounding box center [417, 304] width 412 height 110
click at [265, 230] on input "[EMAIL_ADDRESS][DOMAIN_NAME]" at bounding box center [312, 231] width 202 height 15
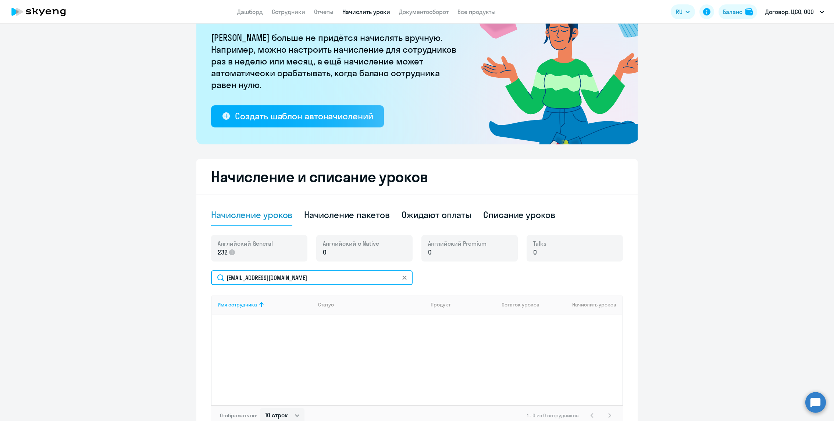
scroll to position [0, 0]
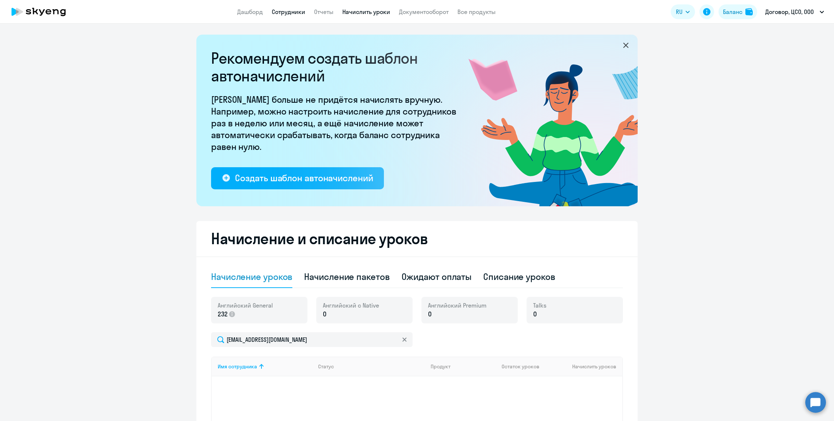
click at [287, 12] on link "Сотрудники" at bounding box center [288, 11] width 33 height 7
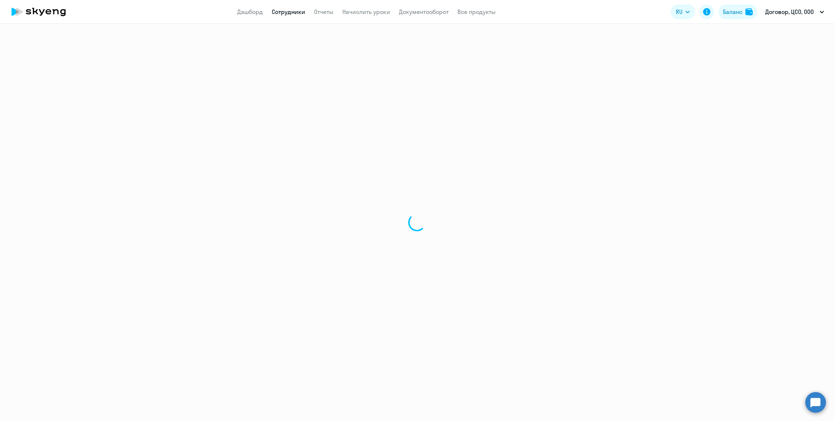
select select "30"
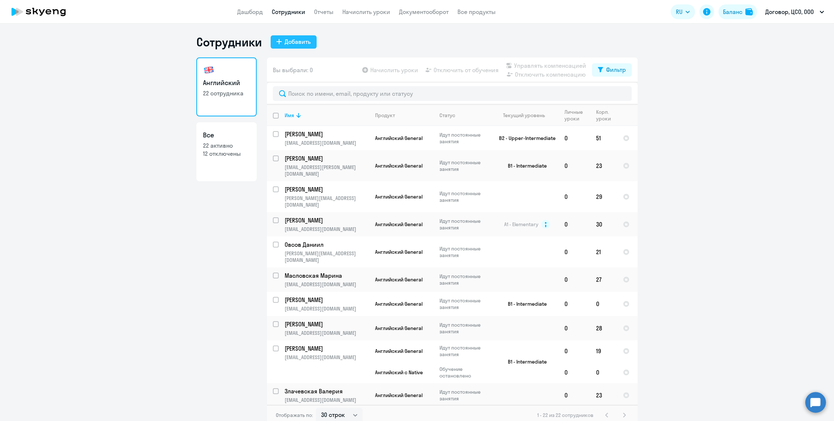
click at [295, 45] on div "Добавить" at bounding box center [298, 41] width 26 height 9
select select "english_adult_not_native_speaker"
select select "2"
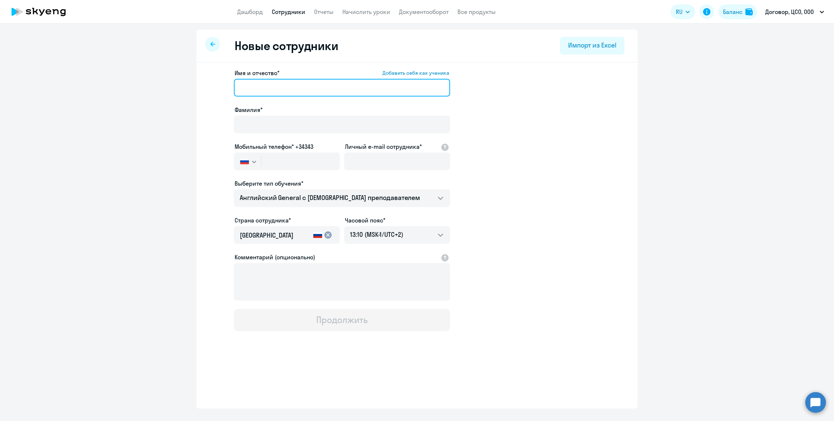
click at [291, 85] on input "Имя и отчество* Добавить себя как ученика" at bounding box center [342, 88] width 216 height 18
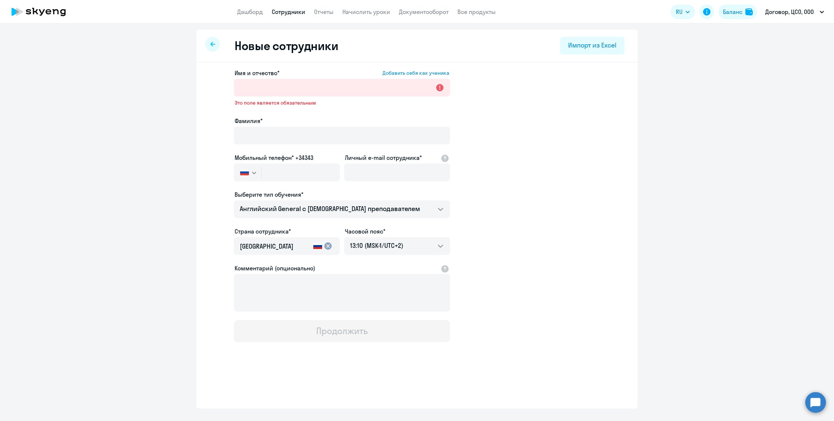
drag, startPoint x: 805, startPoint y: 91, endPoint x: 507, endPoint y: 90, distance: 297.6
click at [503, 91] on ng-component "Новые сотрудники Импорт из Excel Имя и отчество* Добавить себя как ученика Это …" at bounding box center [417, 218] width 834 height 379
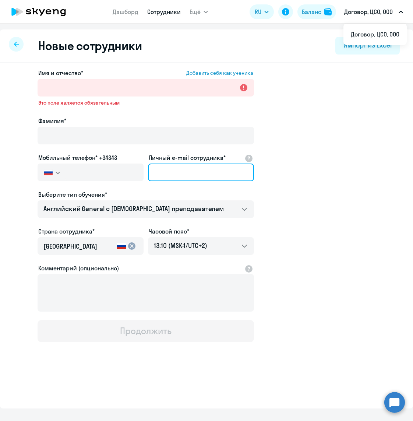
click at [189, 178] on input "Личный e-mail сотрудника*" at bounding box center [201, 172] width 106 height 18
paste input "[EMAIL_ADDRESS][DOMAIN_NAME]"
type input "[EMAIL_ADDRESS][DOMAIN_NAME]"
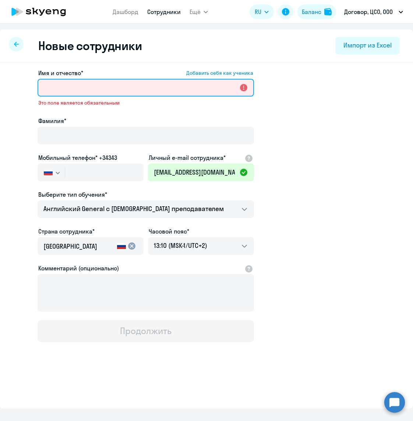
click at [100, 85] on input "Имя и отчество* Добавить себя как ученика" at bounding box center [146, 88] width 216 height 18
paste input "[EMAIL_ADDRESS][DOMAIN_NAME]"
type input "[EMAIL_ADDRESS][DOMAIN_NAME]"
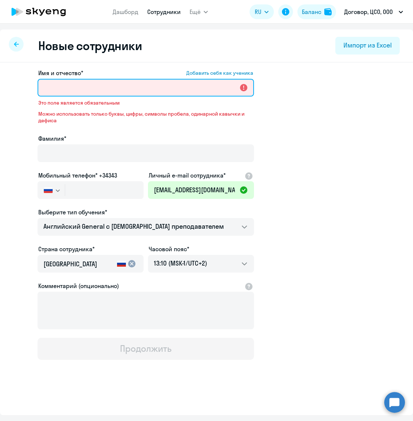
paste input "[PERSON_NAME]"
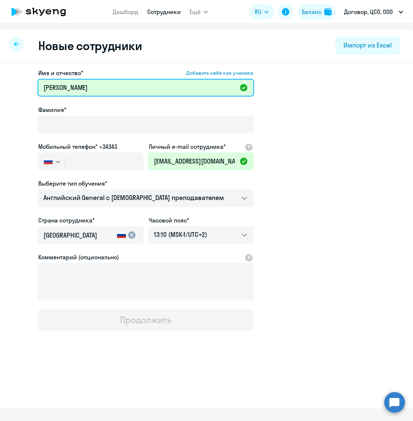
type input "[PERSON_NAME]"
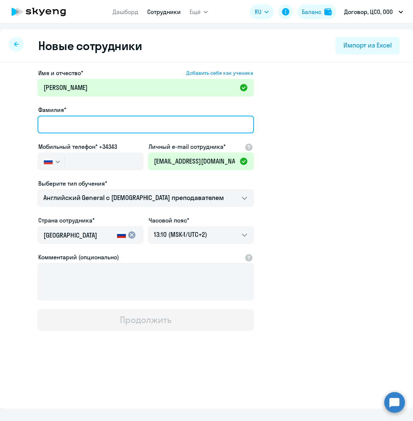
click at [134, 124] on input "Фамилия*" at bounding box center [146, 125] width 216 height 18
paste input "[PERSON_NAME]"
type input "[PERSON_NAME]"
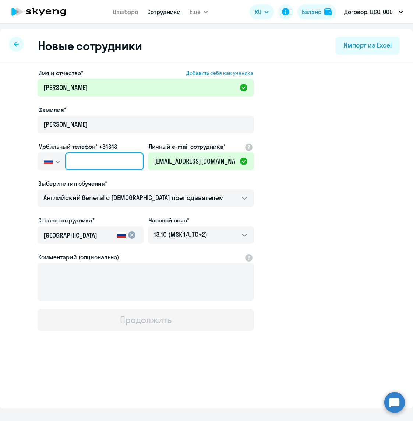
click at [104, 164] on input "text" at bounding box center [104, 161] width 78 height 18
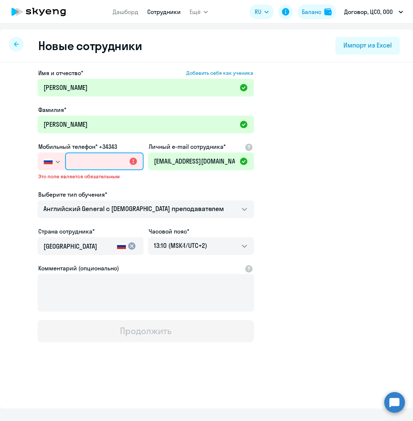
paste input "[PHONE_NUMBER]"
type input "[PHONE_NUMBER]"
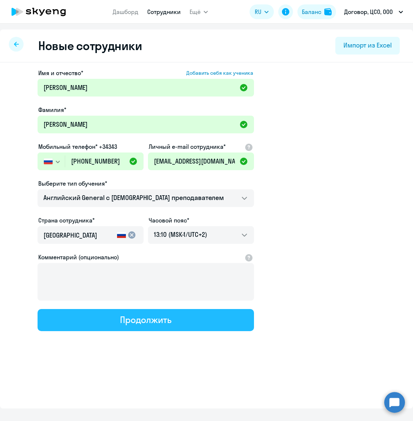
click at [195, 319] on button "Продолжить" at bounding box center [146, 320] width 216 height 22
select select "english_adult_not_native_speaker"
select select "2"
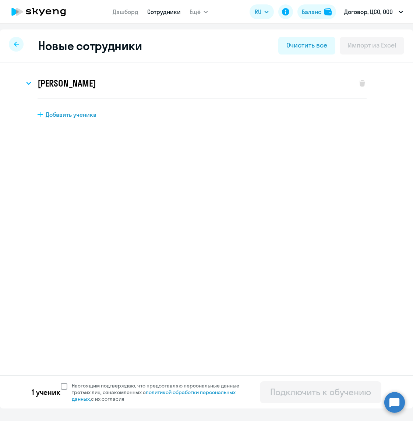
click at [61, 382] on label "Настоящим подтверждаю, что предоставляю персональные данные третьих лиц, ознако…" at bounding box center [154, 392] width 187 height 20
click at [61, 382] on input "Настоящим подтверждаю, что предоставляю персональные данные третьих лиц, ознако…" at bounding box center [60, 382] width 0 height 0
checkbox input "true"
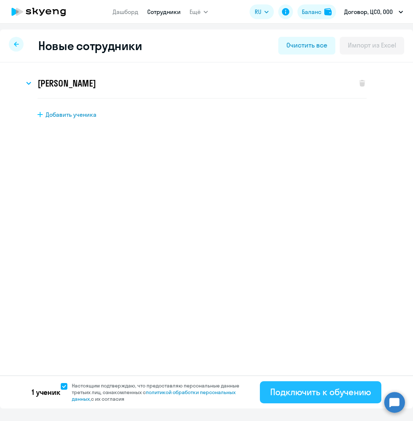
click at [329, 391] on div "Подключить к обучению" at bounding box center [320, 392] width 101 height 12
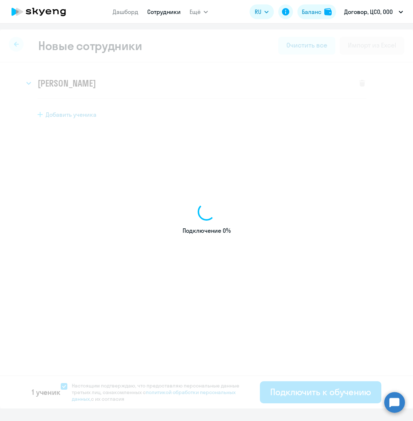
select select "english_adult_not_native_speaker"
select select "2"
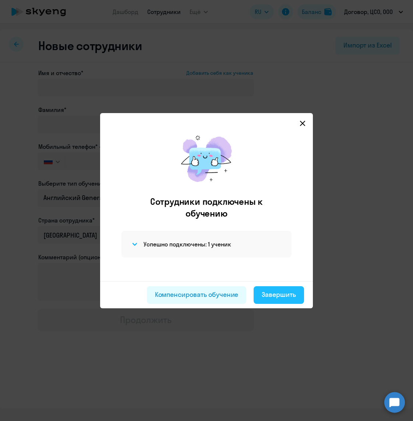
click at [272, 302] on button "Завершить" at bounding box center [278, 295] width 50 height 18
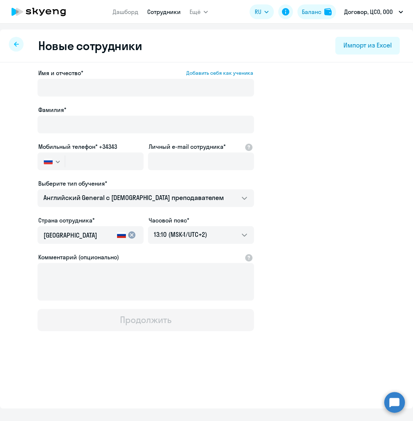
select select "30"
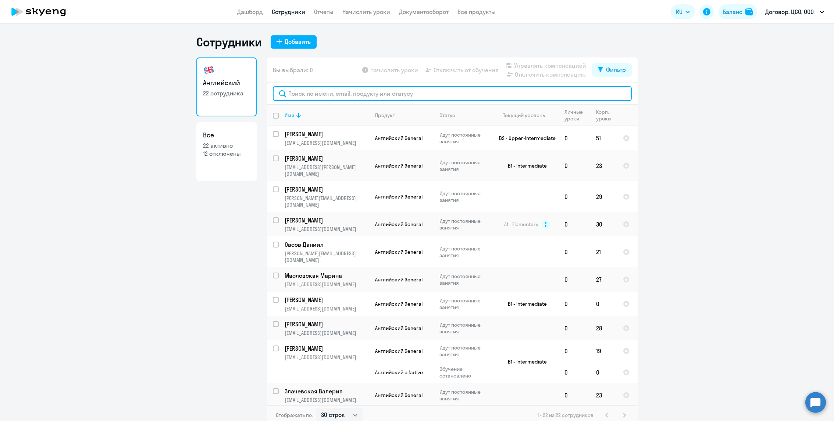
click at [347, 92] on input "text" at bounding box center [452, 93] width 359 height 15
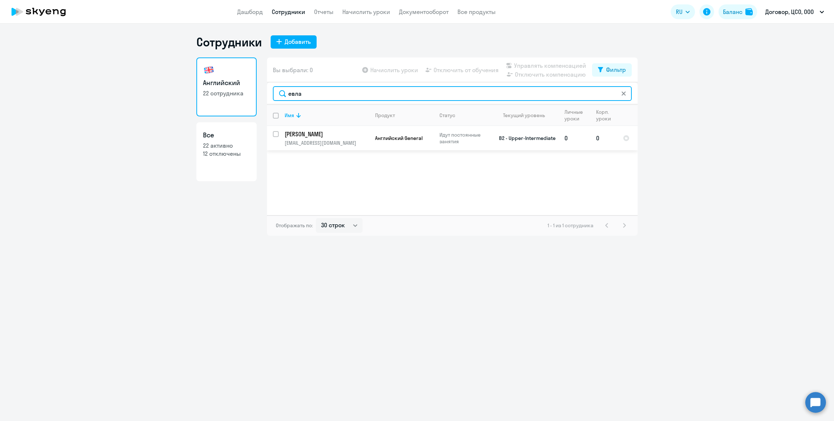
type input "евла"
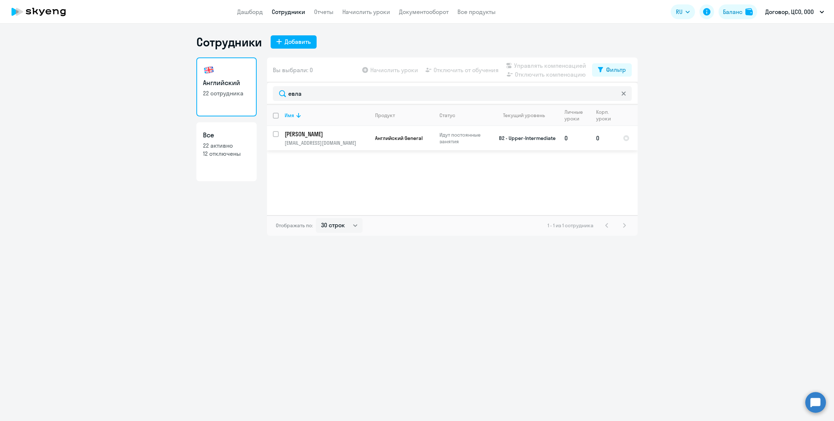
click at [462, 137] on p "Идут постоянные занятия" at bounding box center [465, 137] width 50 height 13
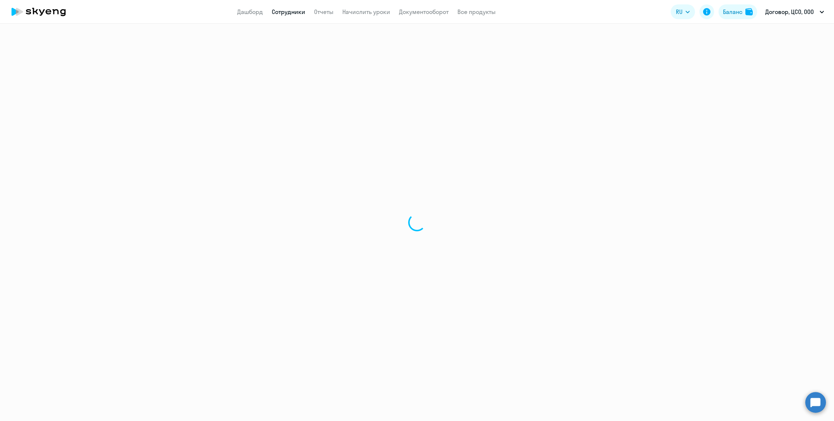
select select "english"
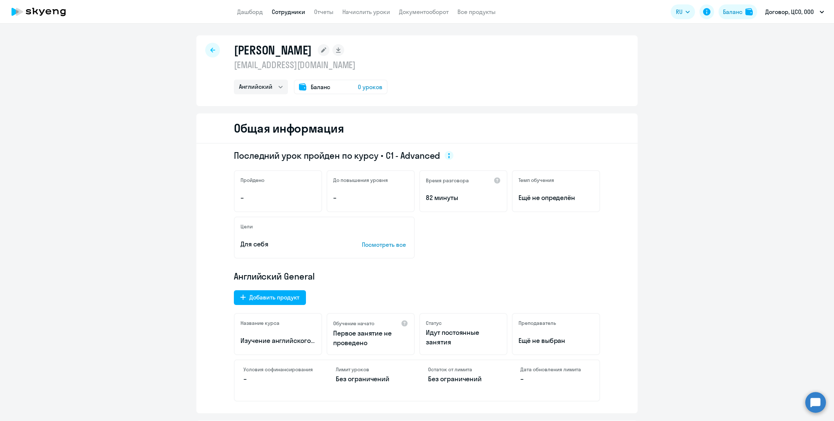
click at [319, 84] on span "Баланс" at bounding box center [320, 86] width 19 height 9
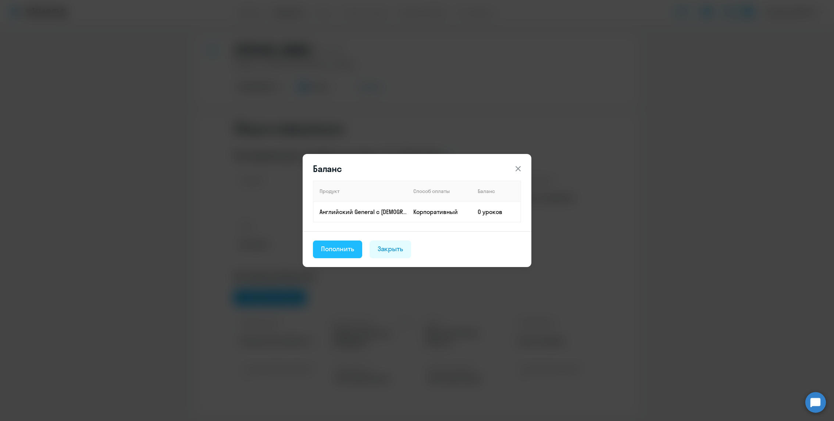
click at [335, 251] on div "Пополнить" at bounding box center [337, 249] width 33 height 10
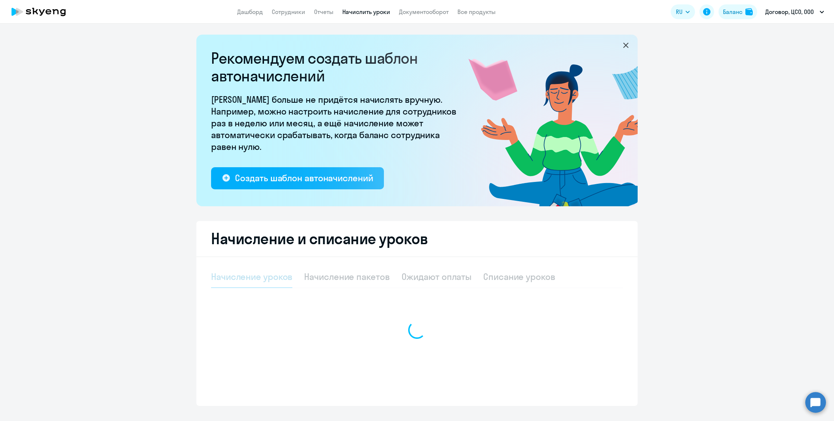
select select "10"
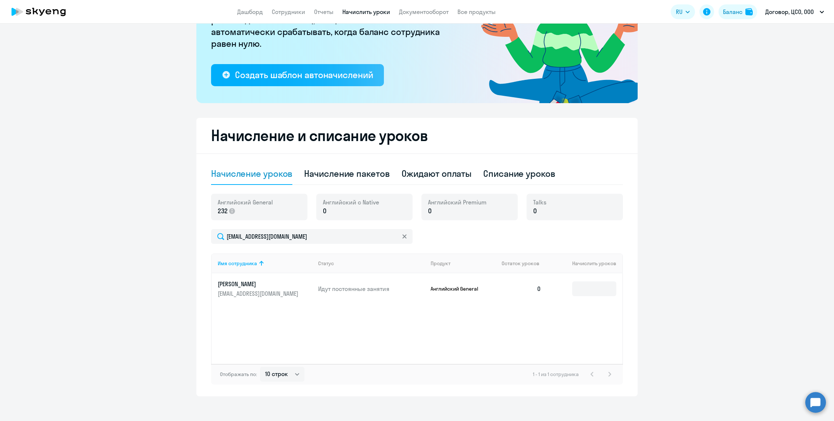
scroll to position [107, 0]
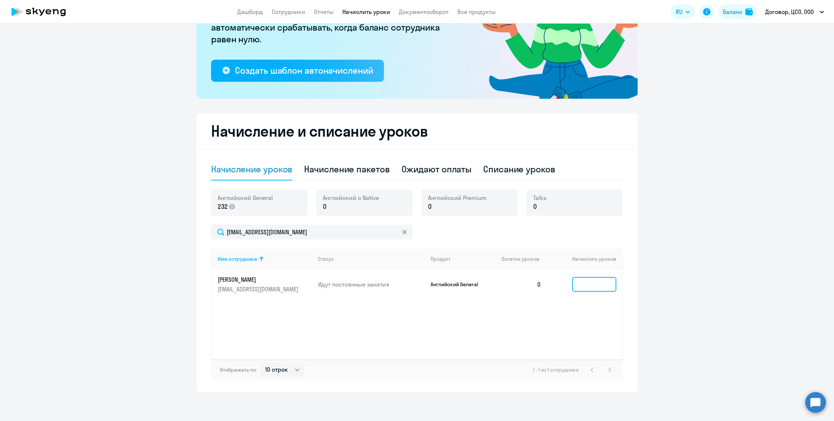
click at [591, 289] on input at bounding box center [594, 284] width 44 height 15
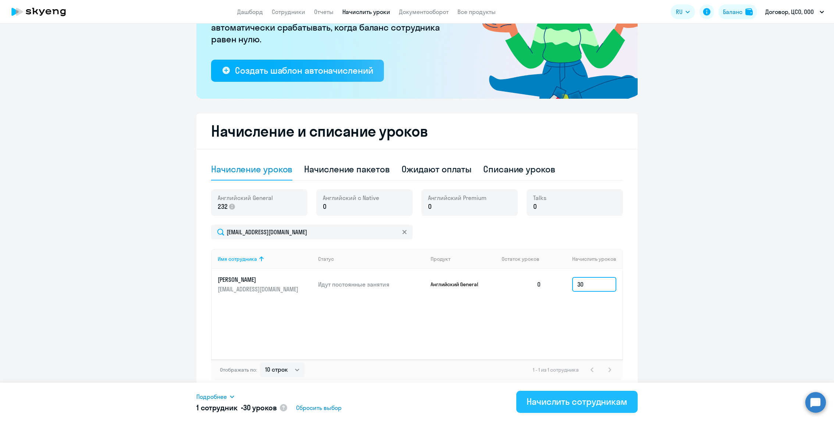
type input "30"
click at [584, 391] on button "Начислить сотрудникам" at bounding box center [577, 401] width 121 height 22
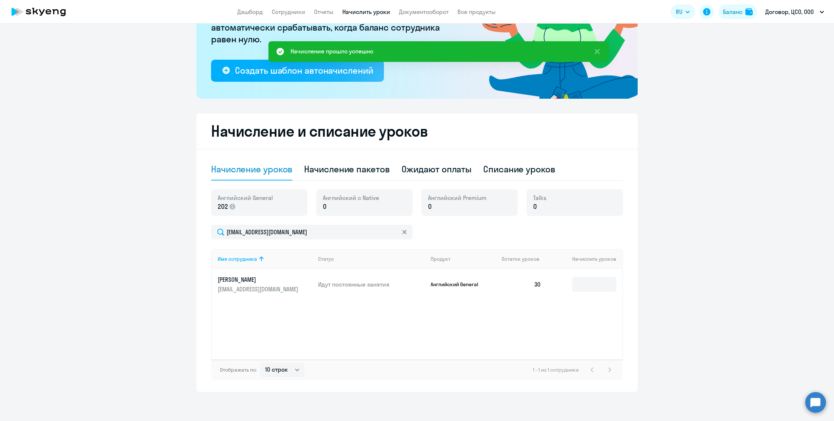
click at [85, 262] on ng-component "Рекомендуем создать шаблон автоначислений Уроки больше не придётся начислять вр…" at bounding box center [417, 159] width 834 height 464
